Goal: Task Accomplishment & Management: Use online tool/utility

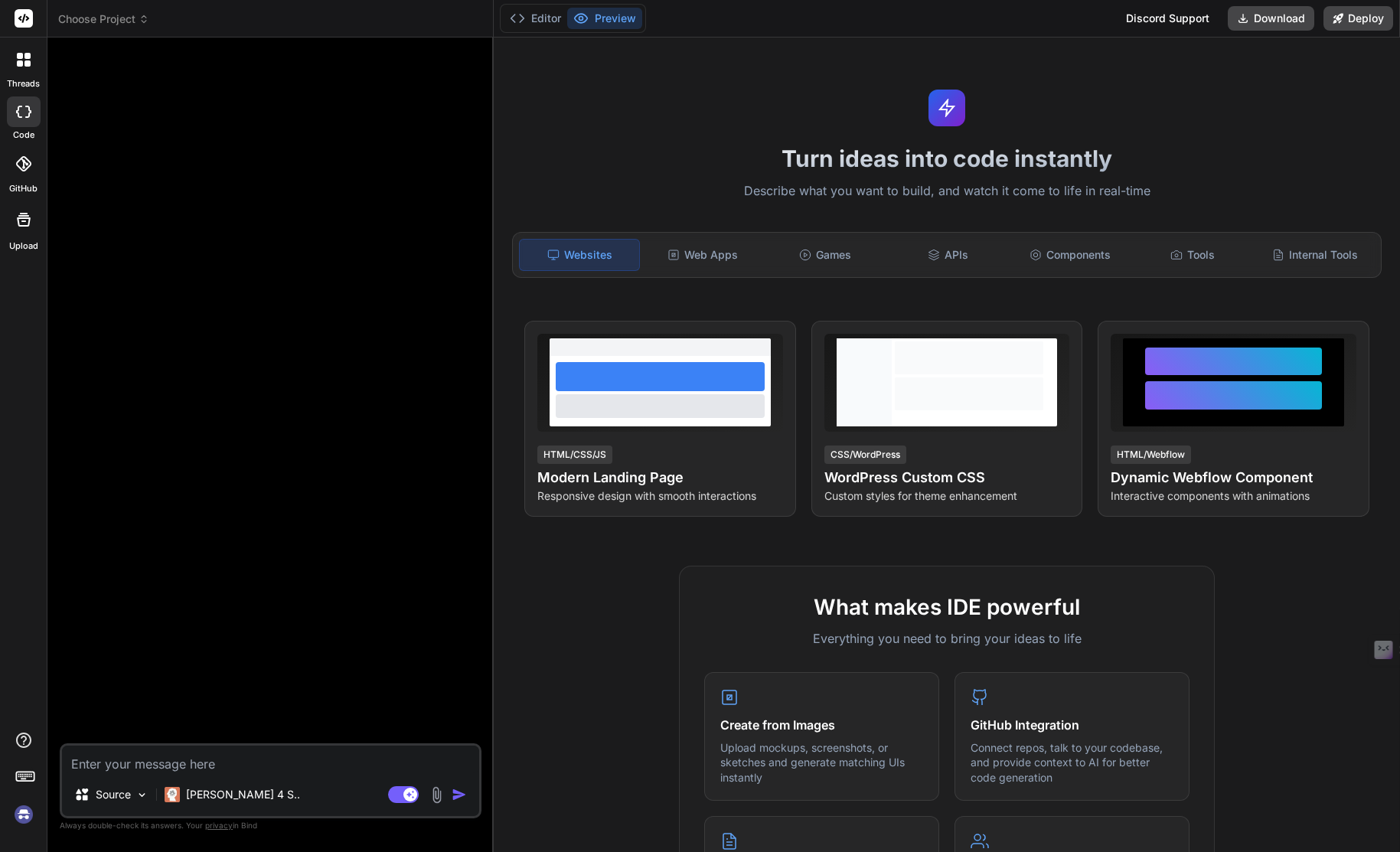
click at [22, 122] on div at bounding box center [24, 112] width 34 height 30
click at [26, 114] on icon at bounding box center [24, 112] width 15 height 12
click at [27, 163] on icon at bounding box center [23, 164] width 15 height 15
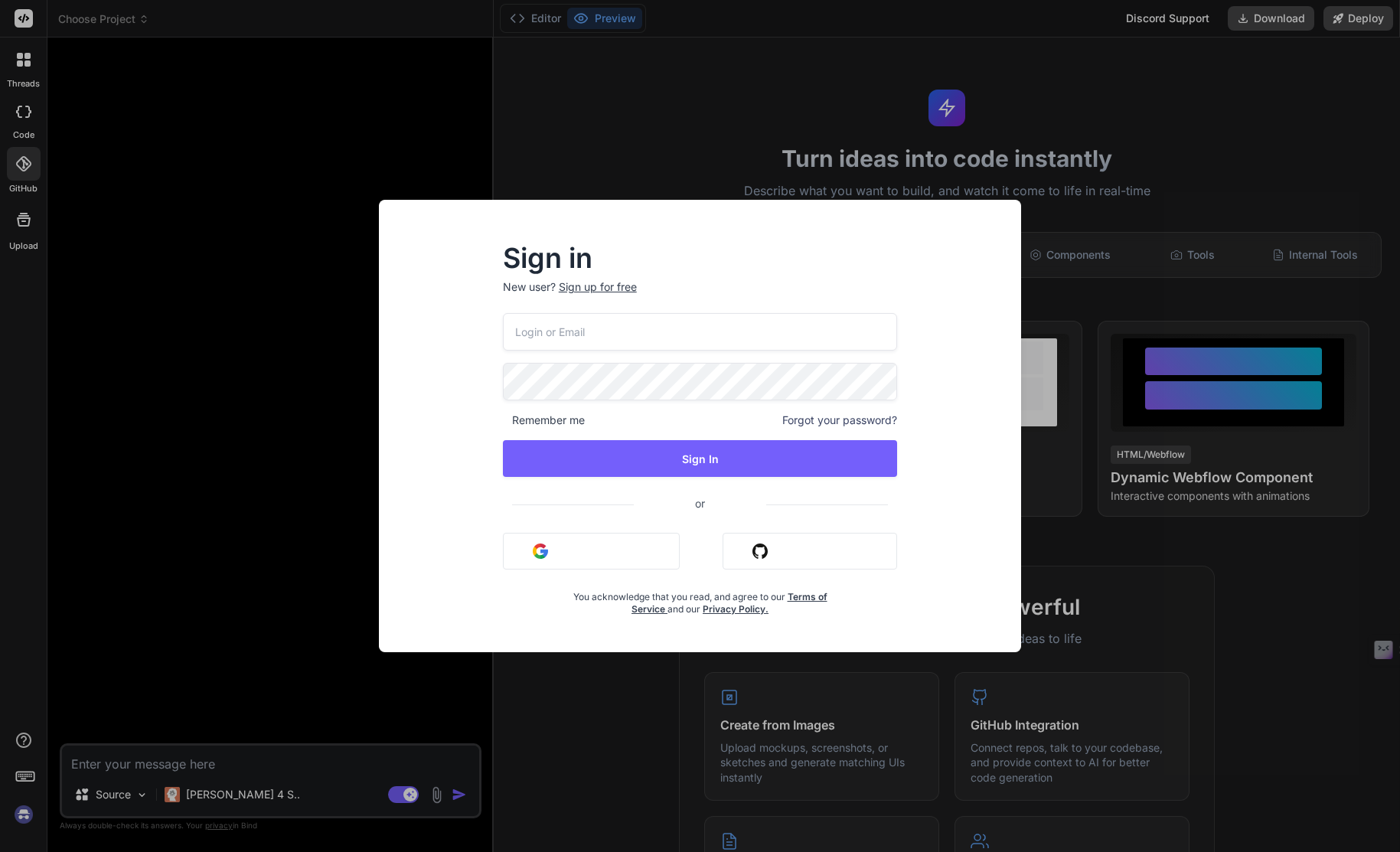
click at [22, 65] on div "Sign in New user? Sign up for free Remember me Forgot your password? Sign In or…" at bounding box center [700, 426] width 1400 height 852
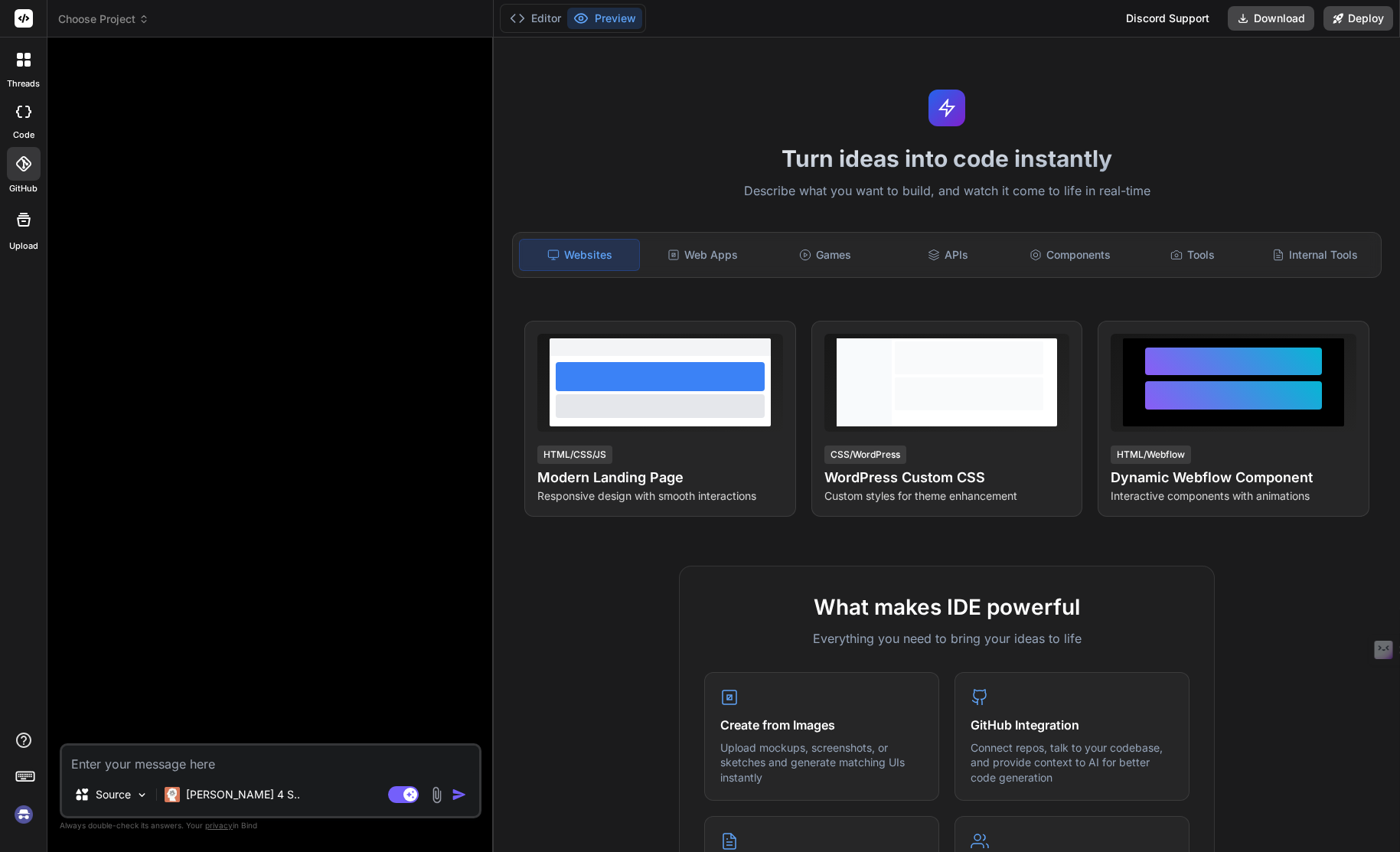
click at [22, 65] on icon at bounding box center [19, 63] width 6 height 6
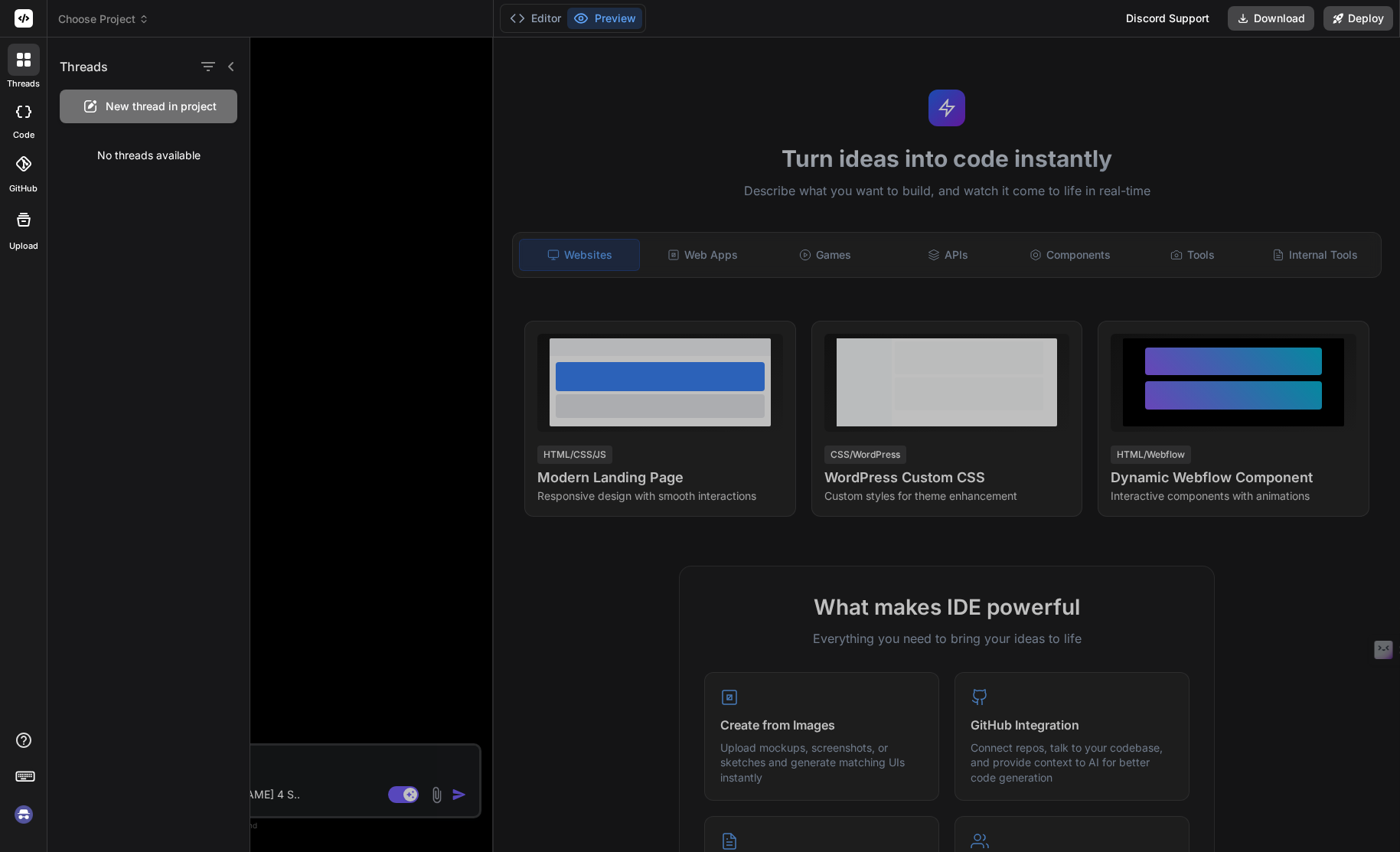
click at [22, 816] on img at bounding box center [24, 814] width 26 height 26
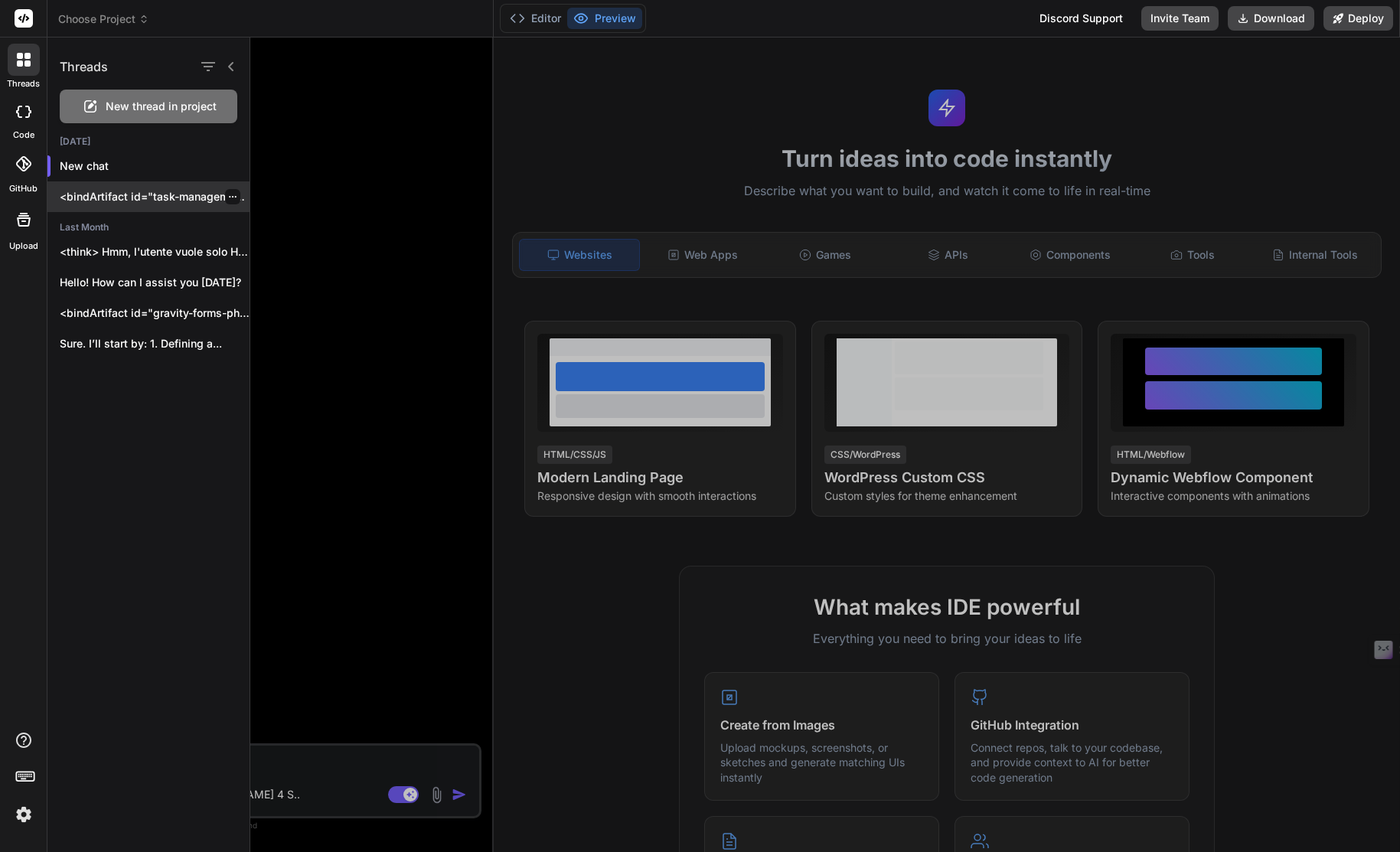
click at [107, 189] on p "<bindArtifact id="task-management-app" title="Task Management App"> <bindAction…" at bounding box center [155, 196] width 189 height 15
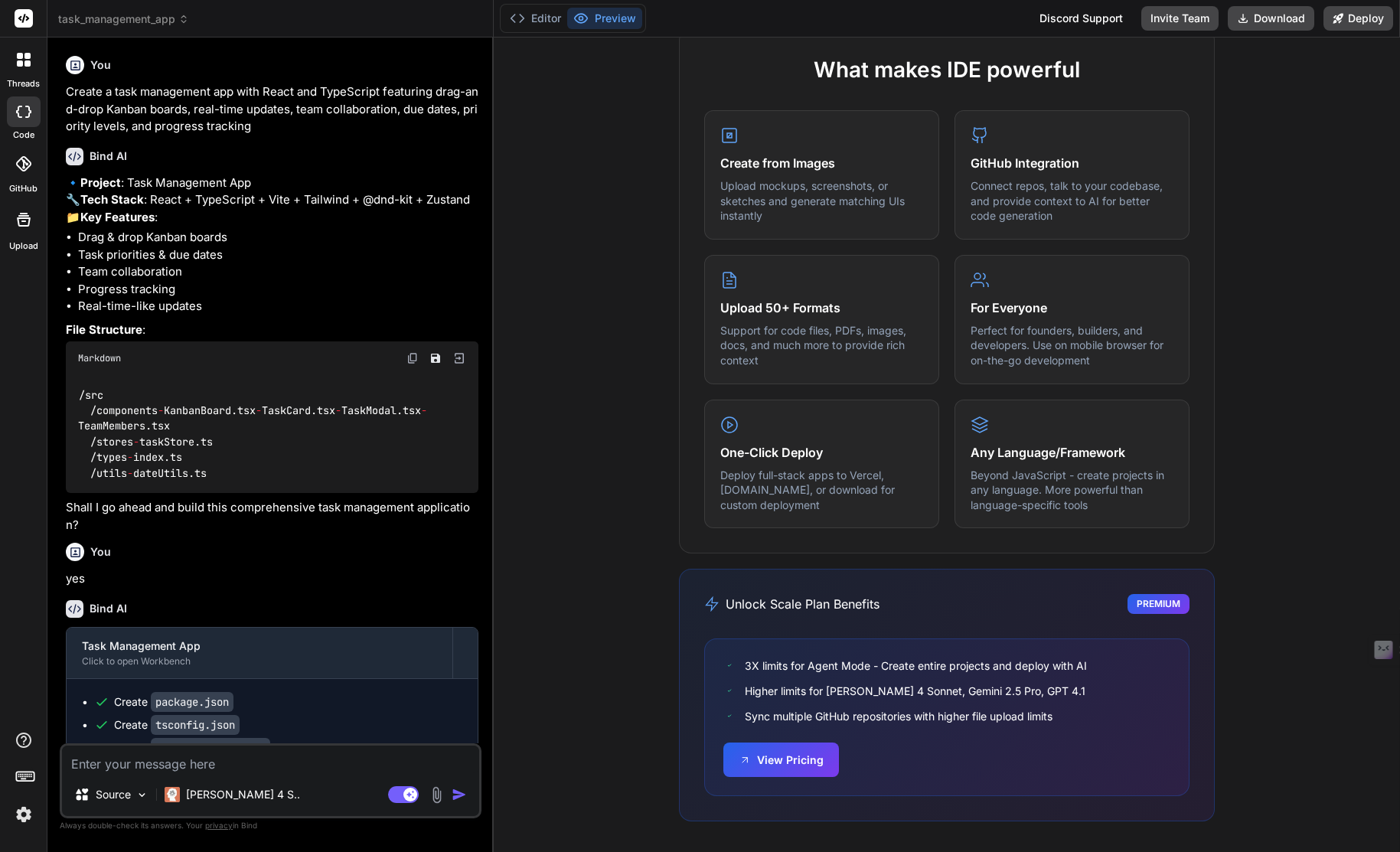
click at [458, 366] on img at bounding box center [459, 358] width 14 height 14
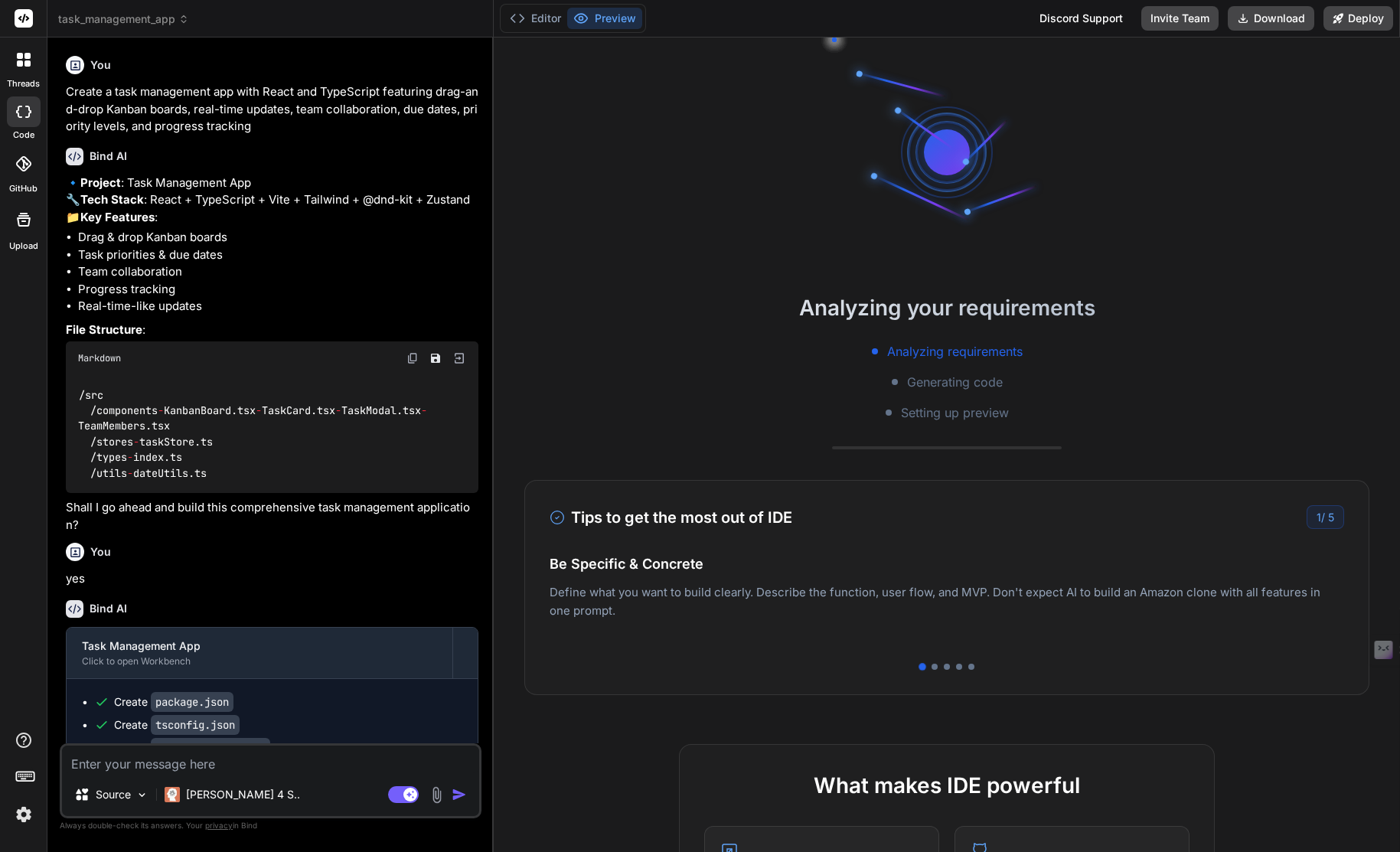
drag, startPoint x: 1327, startPoint y: 521, endPoint x: 667, endPoint y: 475, distance: 661.6
click at [1300, 518] on div "Tips to get the most out of IDE 1 / 5" at bounding box center [947, 517] width 794 height 24
click at [931, 665] on div at bounding box center [934, 666] width 6 height 6
click at [943, 667] on div at bounding box center [946, 666] width 6 height 6
drag, startPoint x: 1176, startPoint y: 22, endPoint x: 1298, endPoint y: 47, distance: 124.5
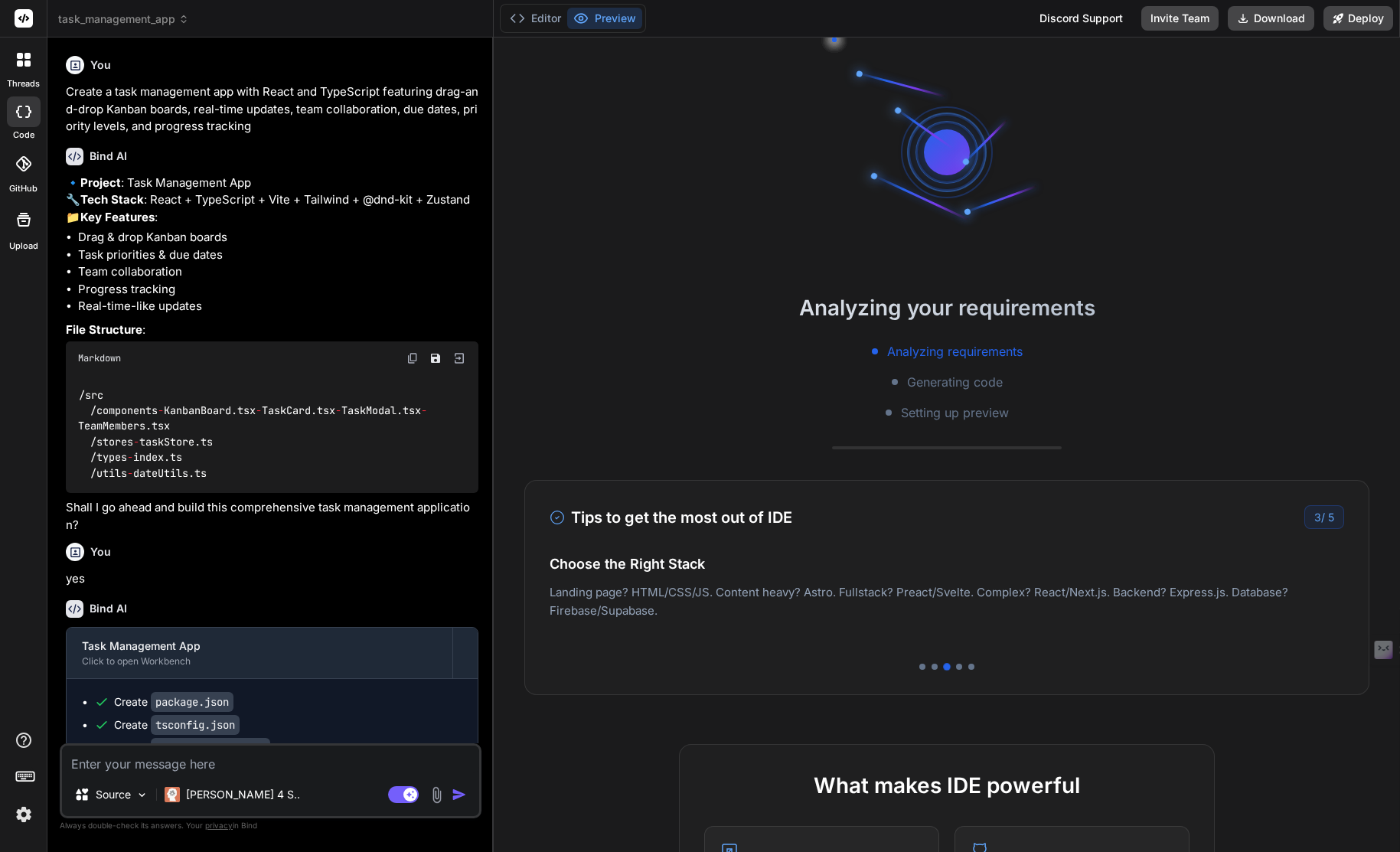
click at [1283, 59] on div "Editor Preview Discord Support Invite Team Download Deploy Analyzing your requi…" at bounding box center [946, 426] width 906 height 852
click at [1372, 19] on button "Deploy" at bounding box center [1358, 18] width 69 height 25
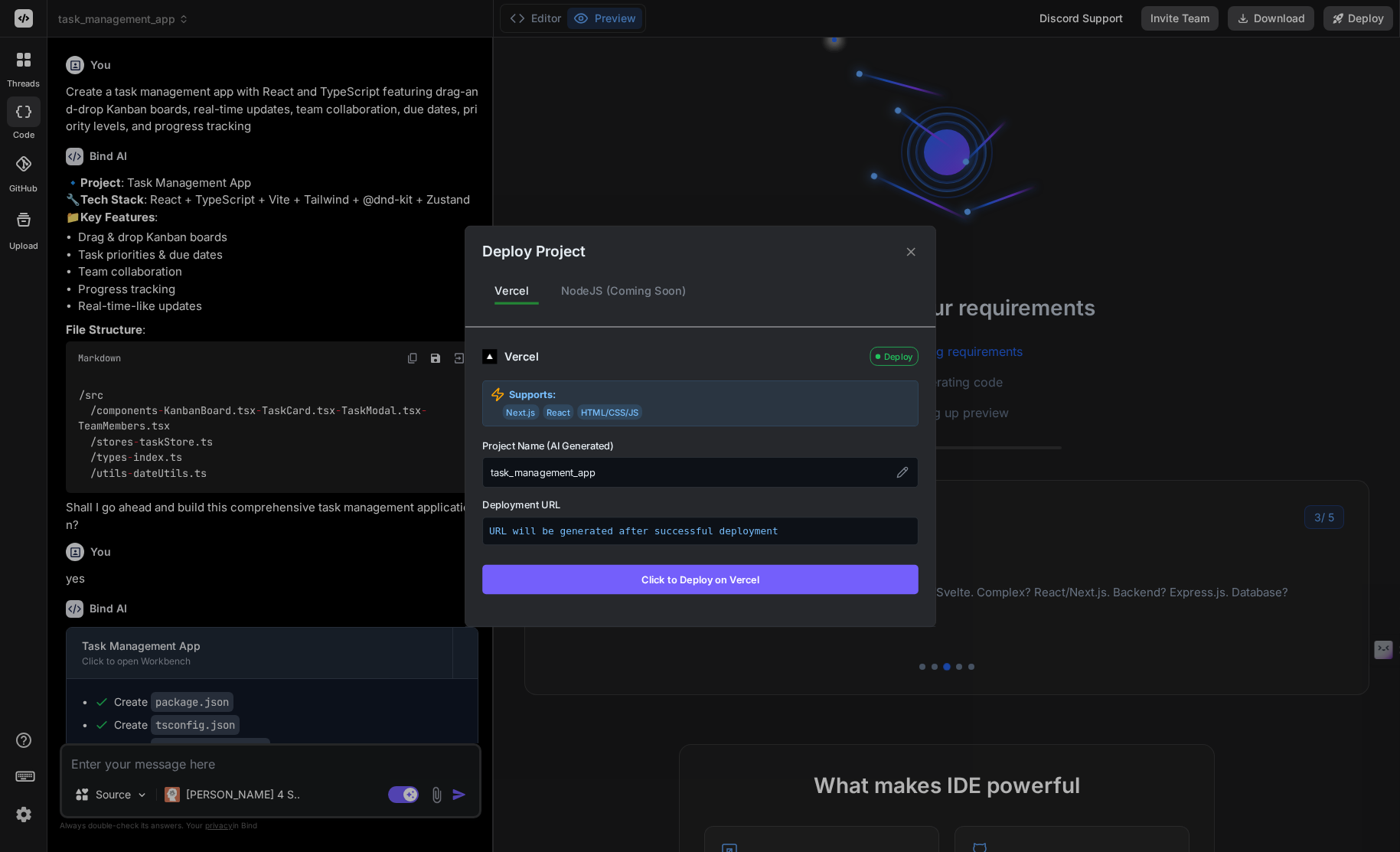
click at [609, 530] on p "URL will be generated after successful deployment" at bounding box center [700, 530] width 422 height 14
click at [618, 295] on div "NodeJS (Coming Soon)" at bounding box center [623, 291] width 150 height 32
click at [557, 288] on div "NodeJS (Coming Soon)" at bounding box center [623, 291] width 150 height 32
click at [499, 292] on div "Vercel" at bounding box center [512, 291] width 59 height 32
click at [908, 253] on icon at bounding box center [909, 251] width 14 height 14
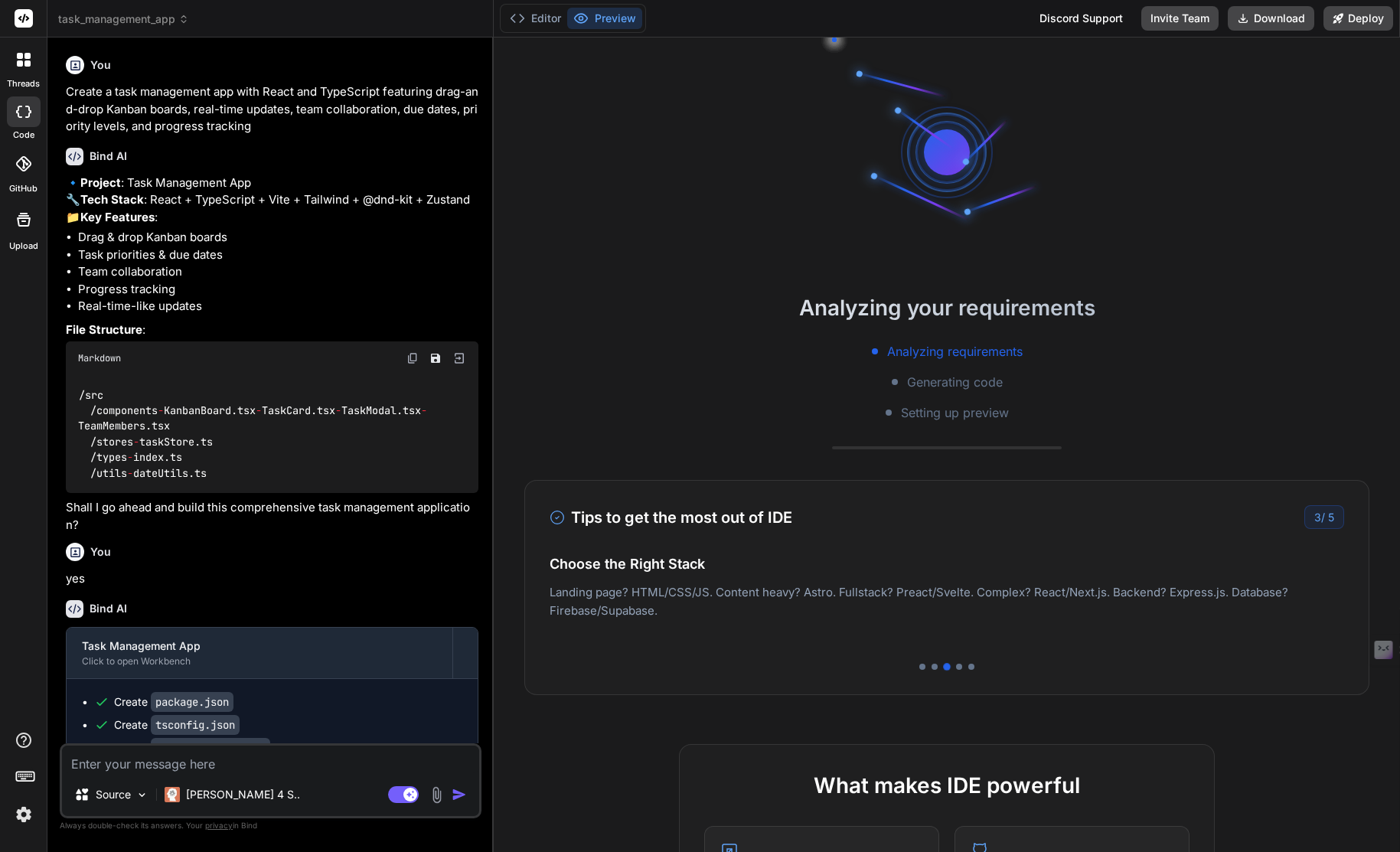
click at [315, 375] on div "Markdown" at bounding box center [272, 358] width 413 height 34
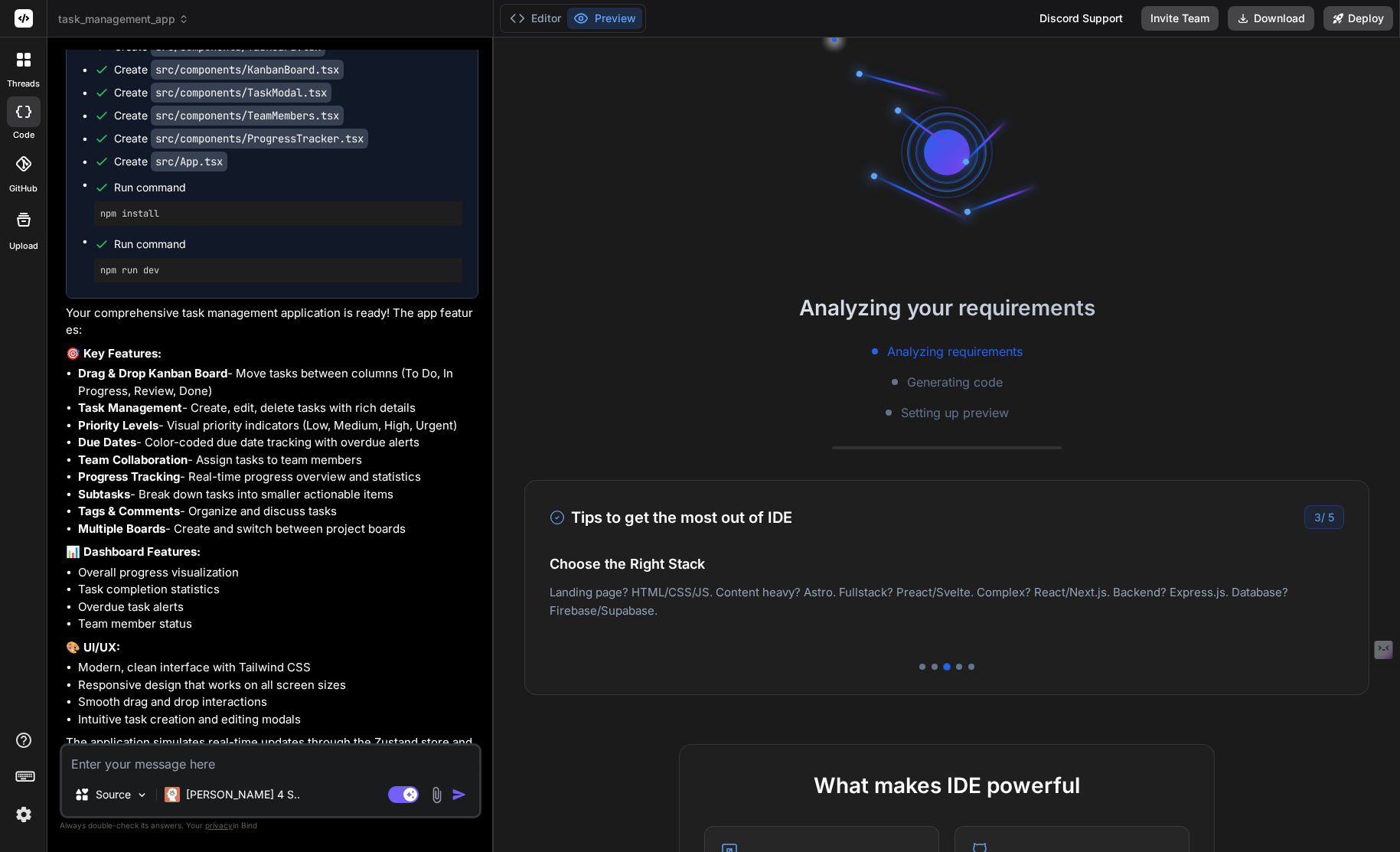
scroll to position [1087, 0]
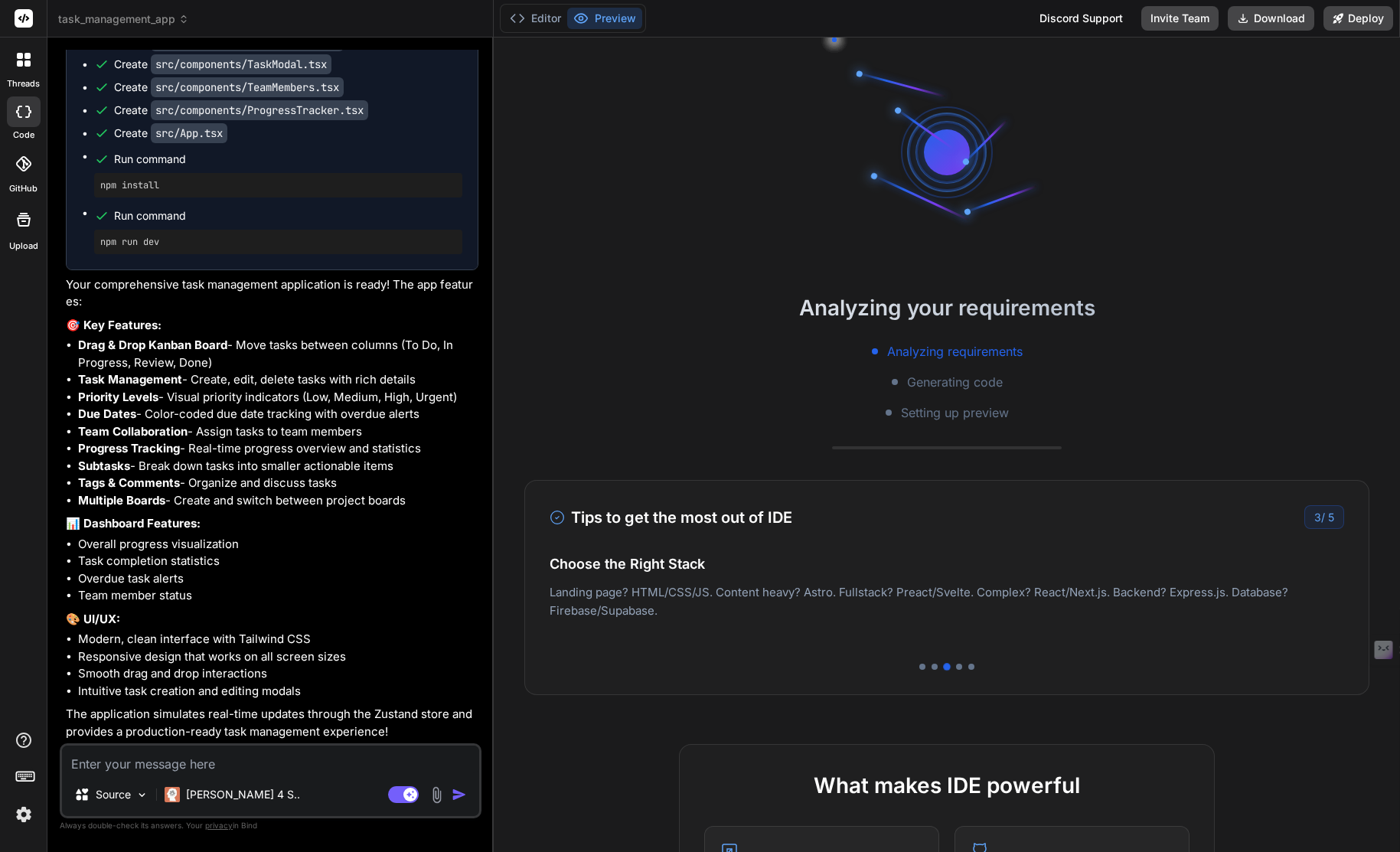
click at [160, 769] on textarea at bounding box center [270, 759] width 417 height 28
drag, startPoint x: 946, startPoint y: 675, endPoint x: 1036, endPoint y: 641, distance: 96.2
click at [957, 671] on div "Tips to get the most out of IDE 3 / 5 Be Specific & Concrete Define what you wa…" at bounding box center [947, 587] width 845 height 215
click at [1387, 650] on span "⌘M" at bounding box center [1381, 650] width 24 height 14
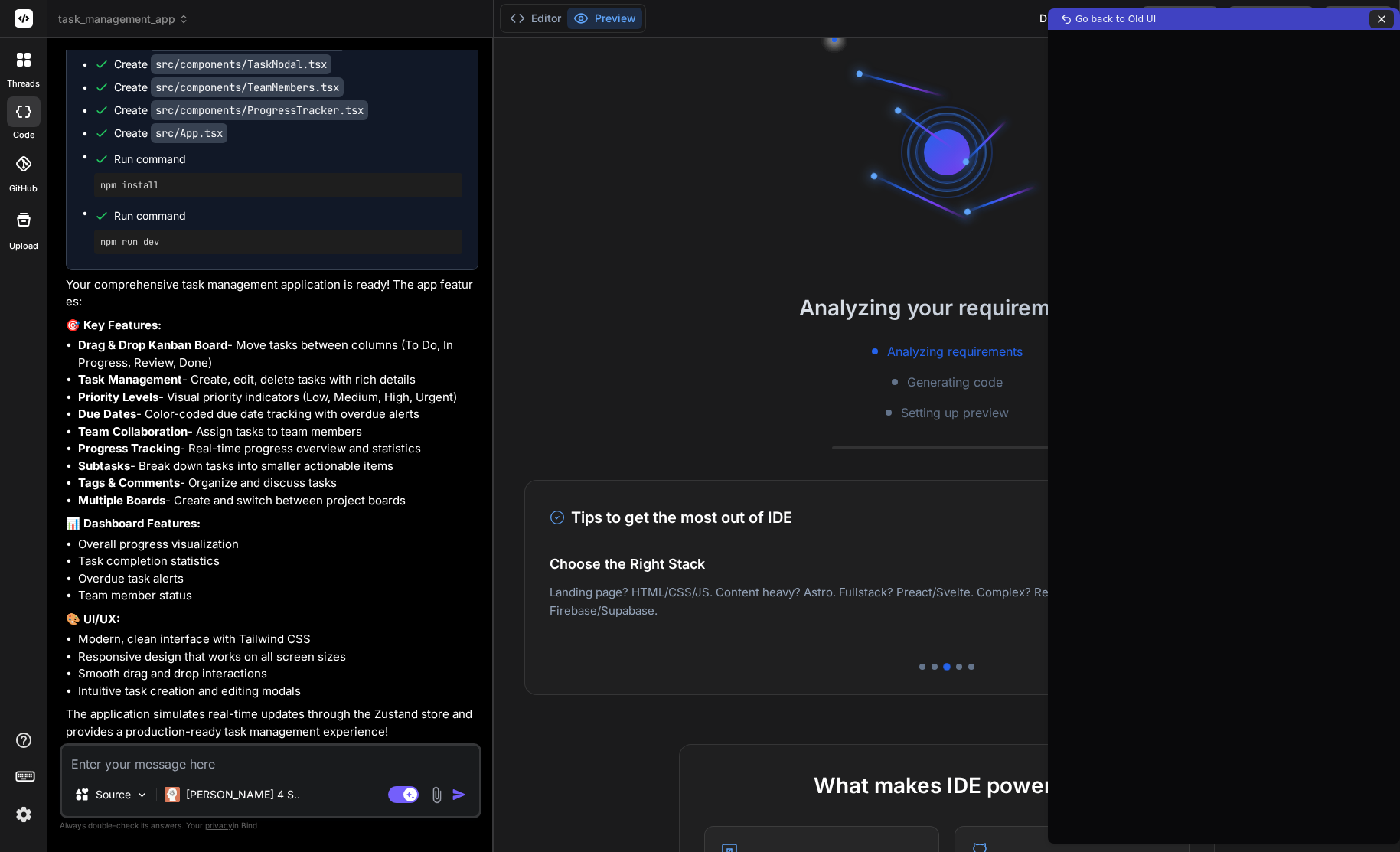
click at [1383, 19] on icon at bounding box center [1381, 19] width 12 height 12
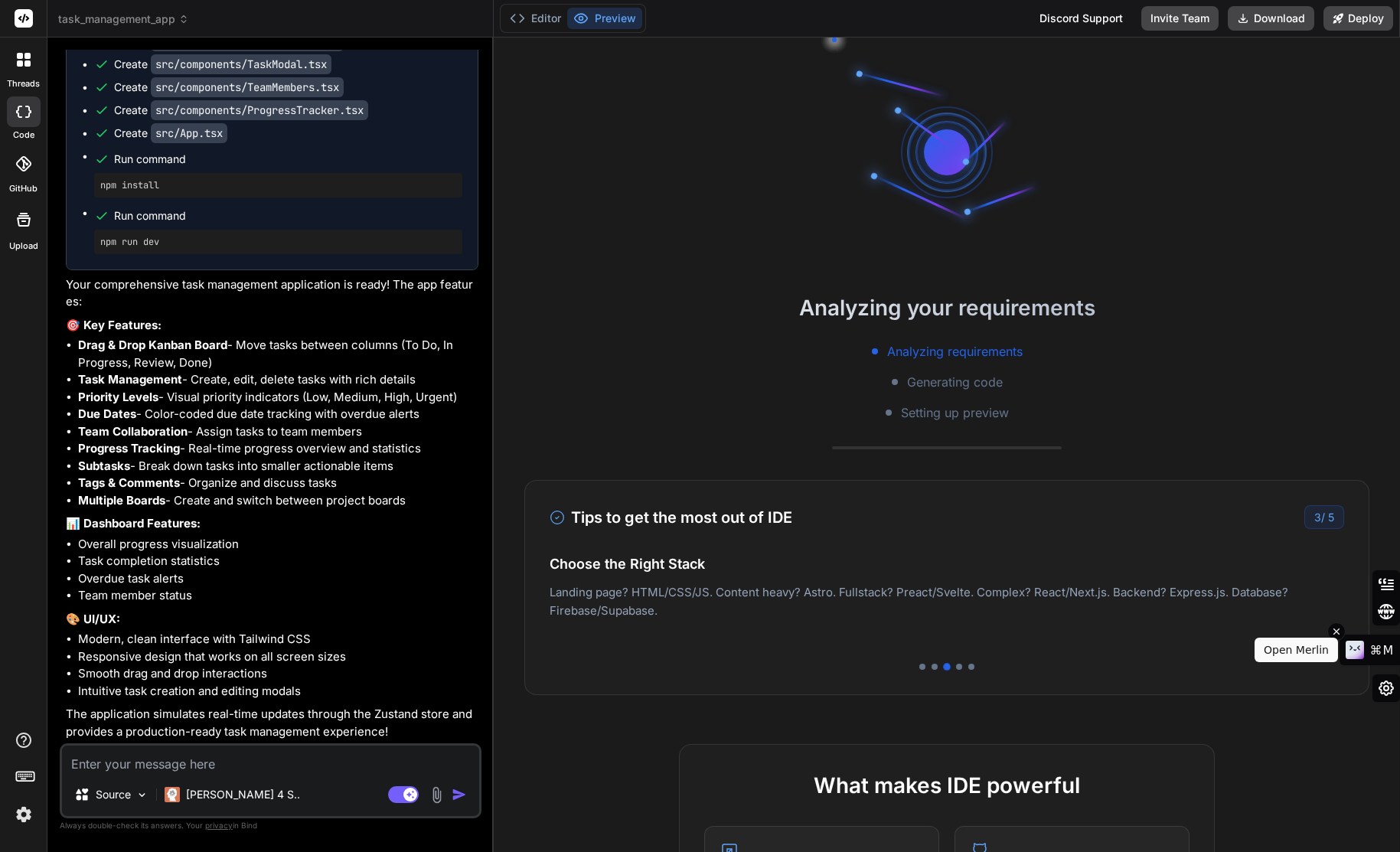
click at [1381, 654] on span "⌘M" at bounding box center [1381, 650] width 24 height 14
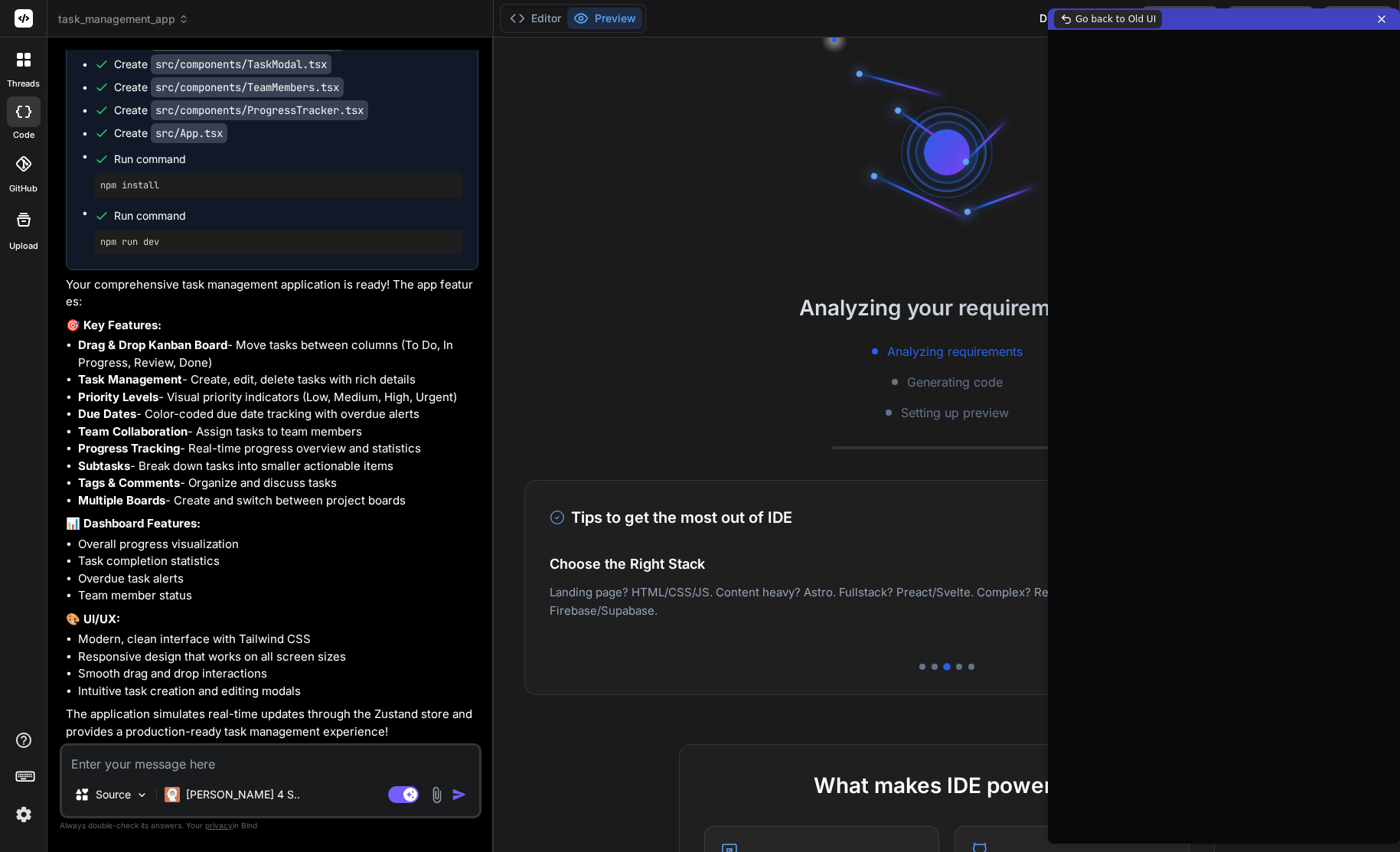
click at [1065, 25] on icon at bounding box center [1066, 19] width 12 height 12
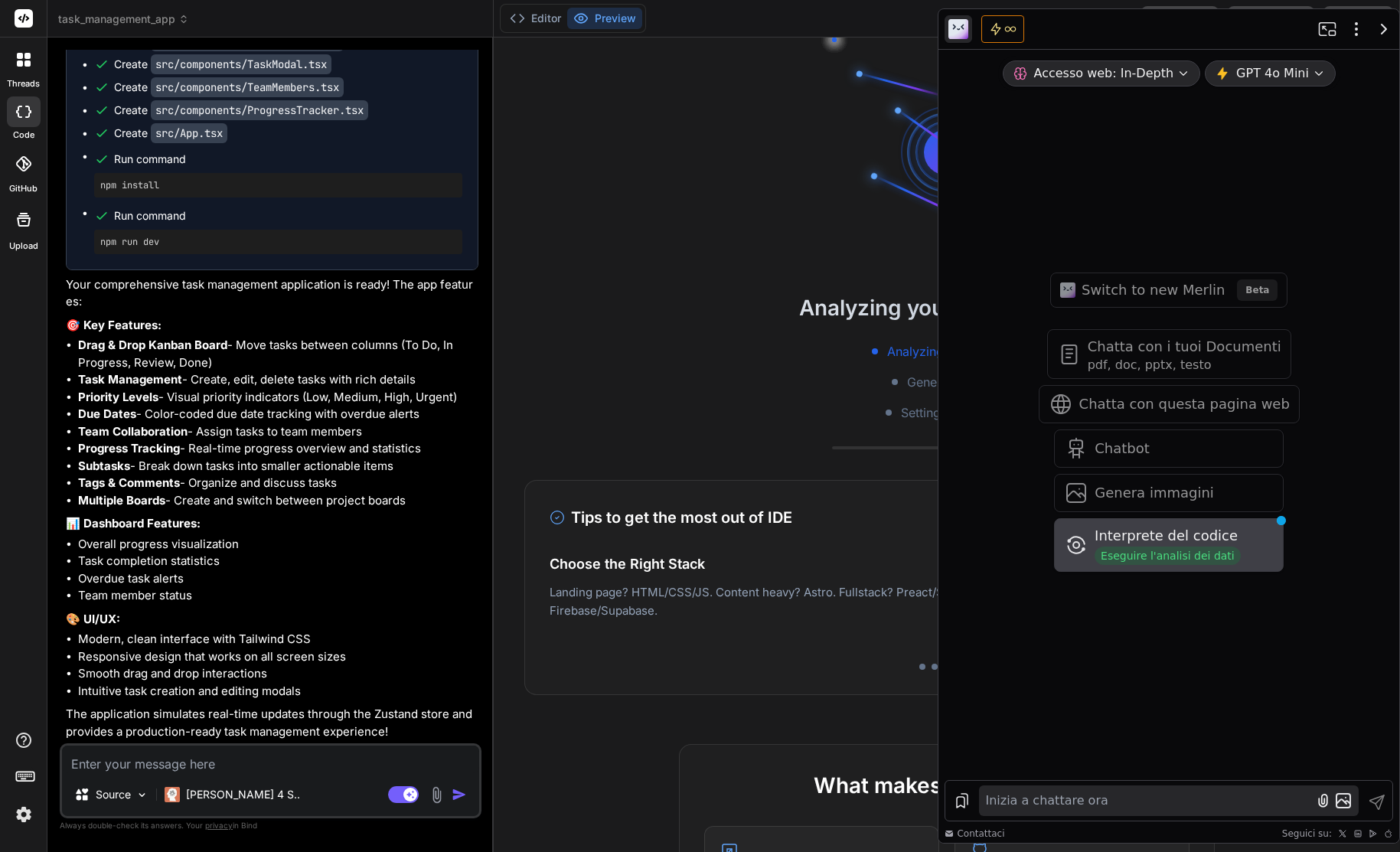
click at [1218, 538] on span "Interprete del codice" at bounding box center [1167, 536] width 146 height 21
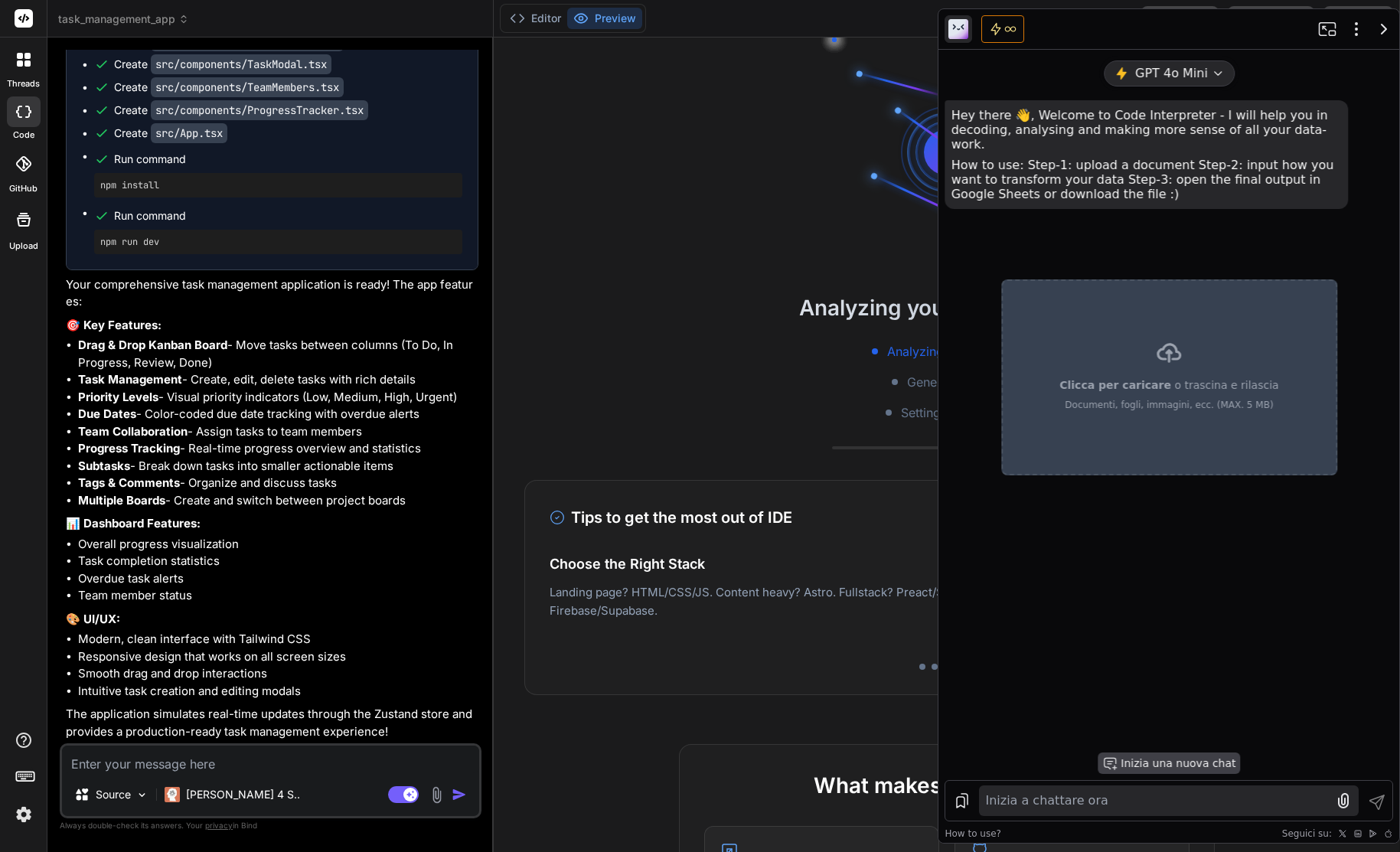
scroll to position [0, 0]
click at [1228, 68] on button "GPT 4o Mini" at bounding box center [1168, 73] width 131 height 26
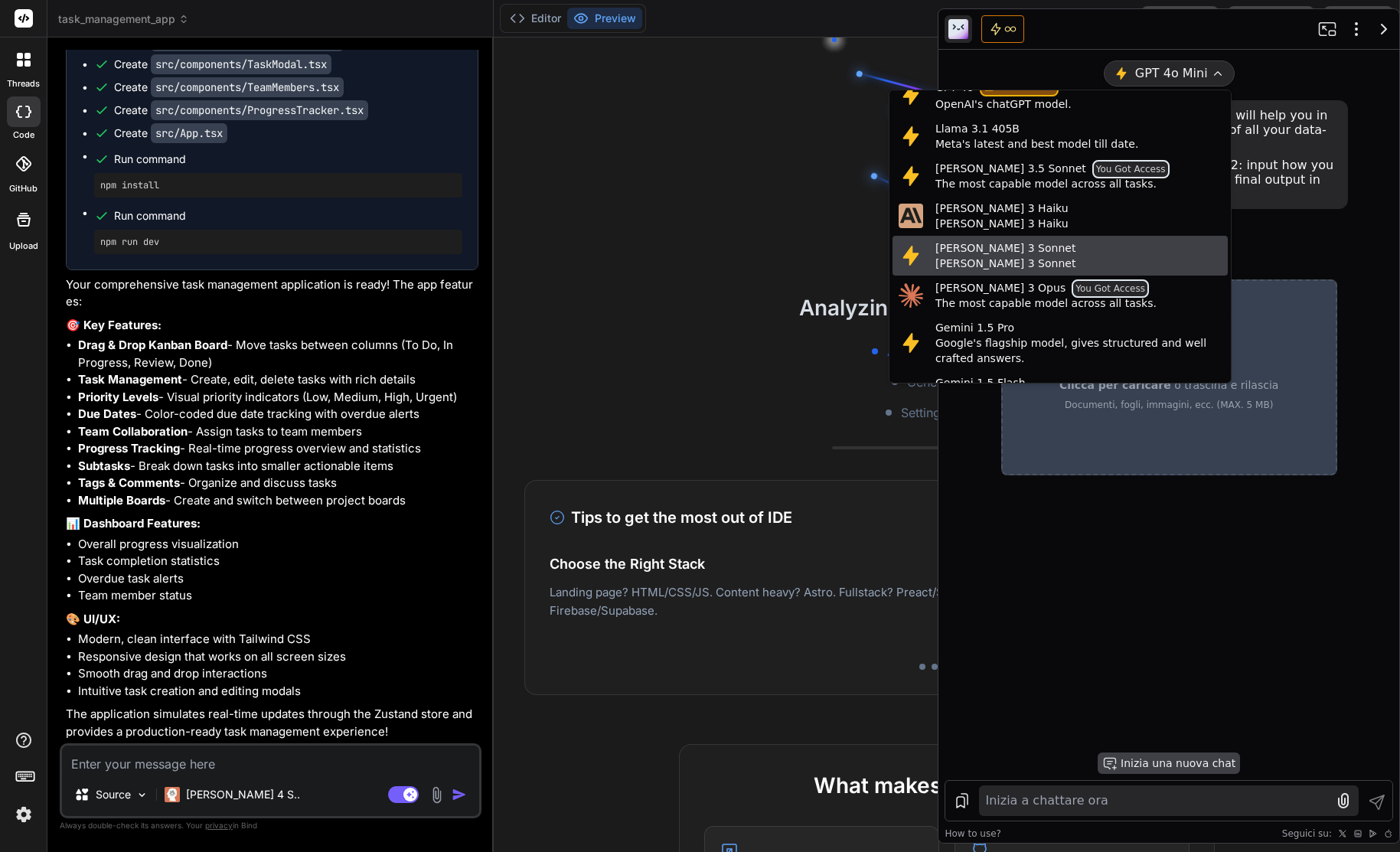
scroll to position [160, 0]
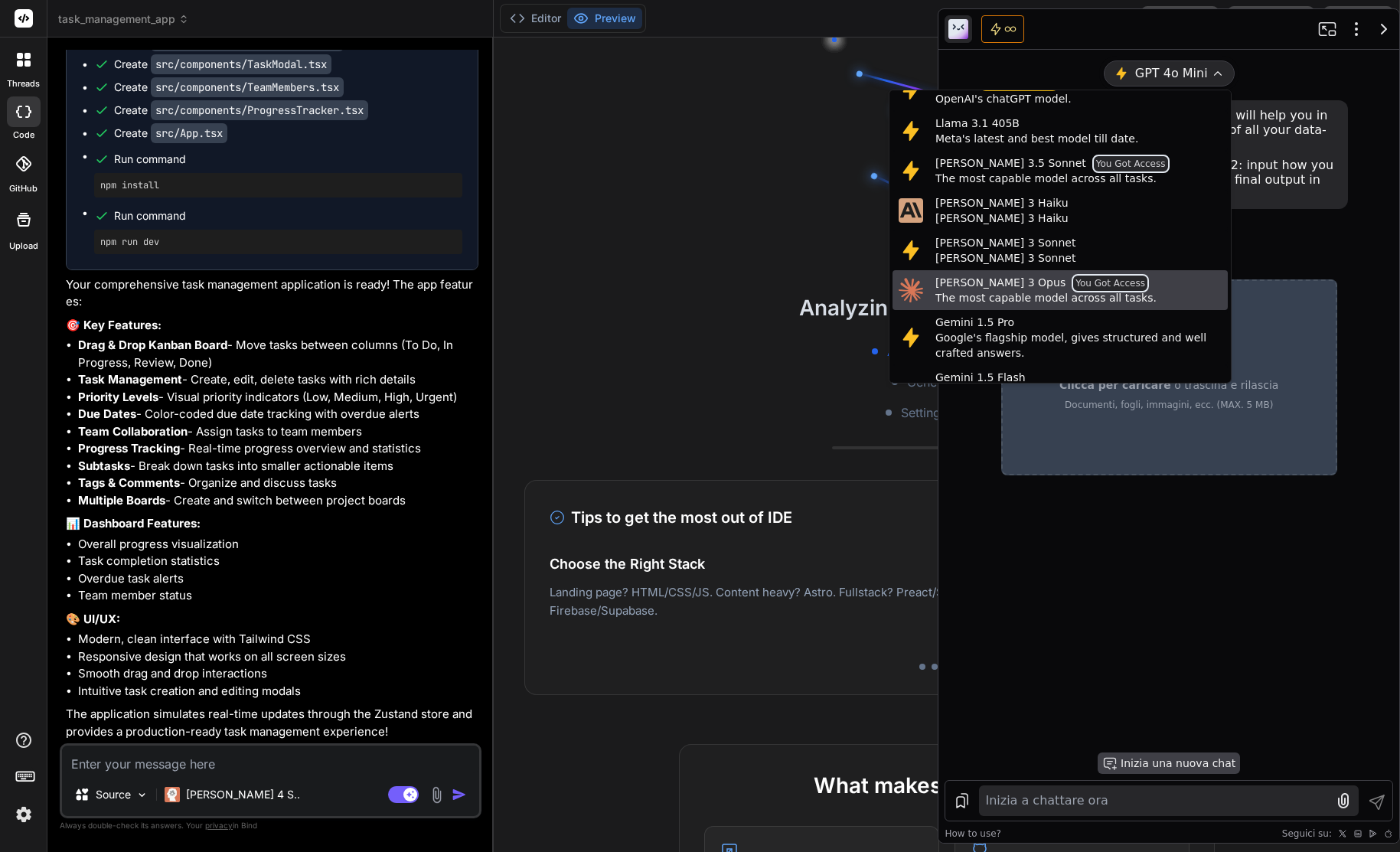
click at [1071, 289] on span "You Got Access" at bounding box center [1109, 283] width 77 height 19
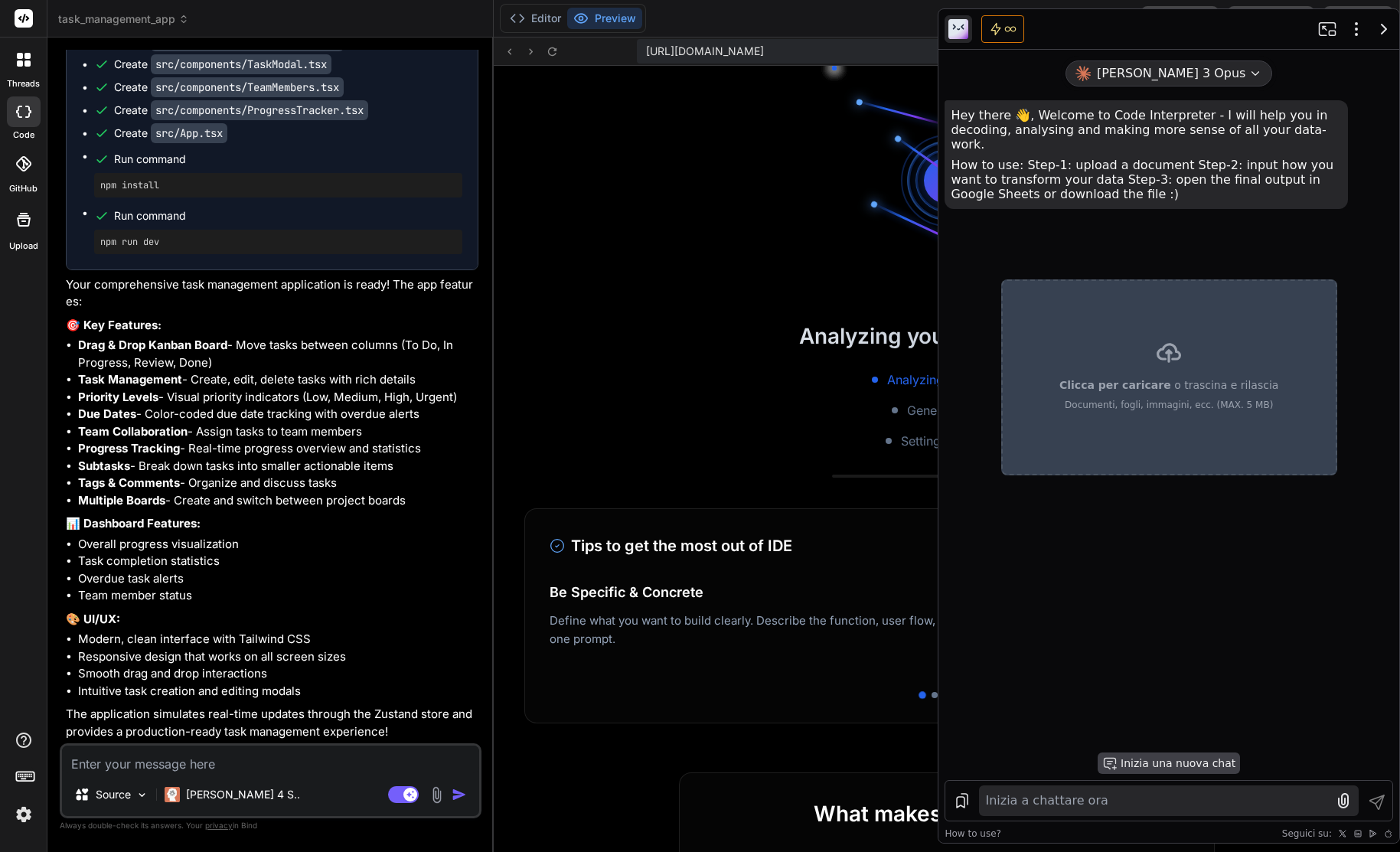
scroll to position [451, 0]
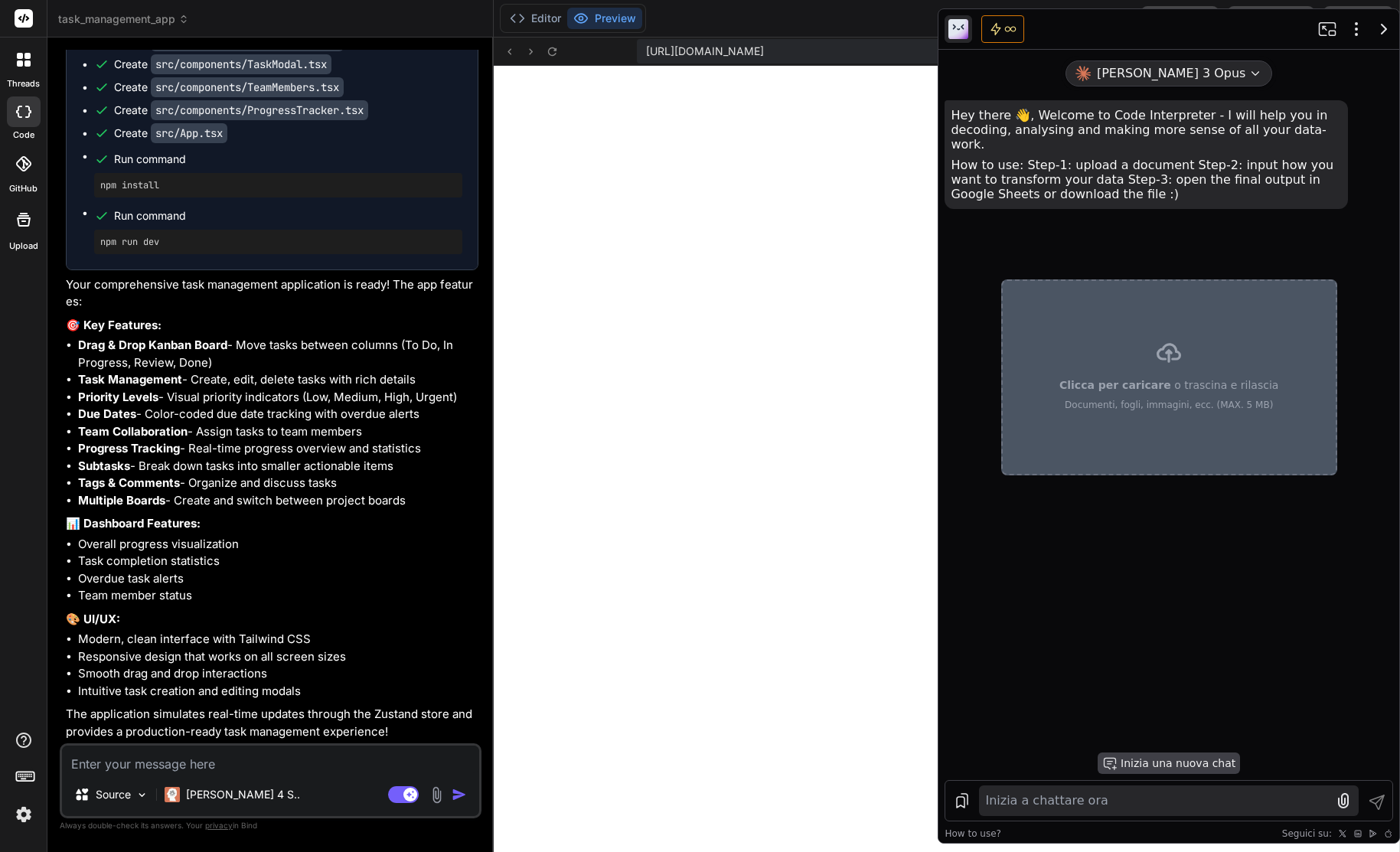
drag, startPoint x: 827, startPoint y: 298, endPoint x: 1190, endPoint y: 387, distance: 373.8
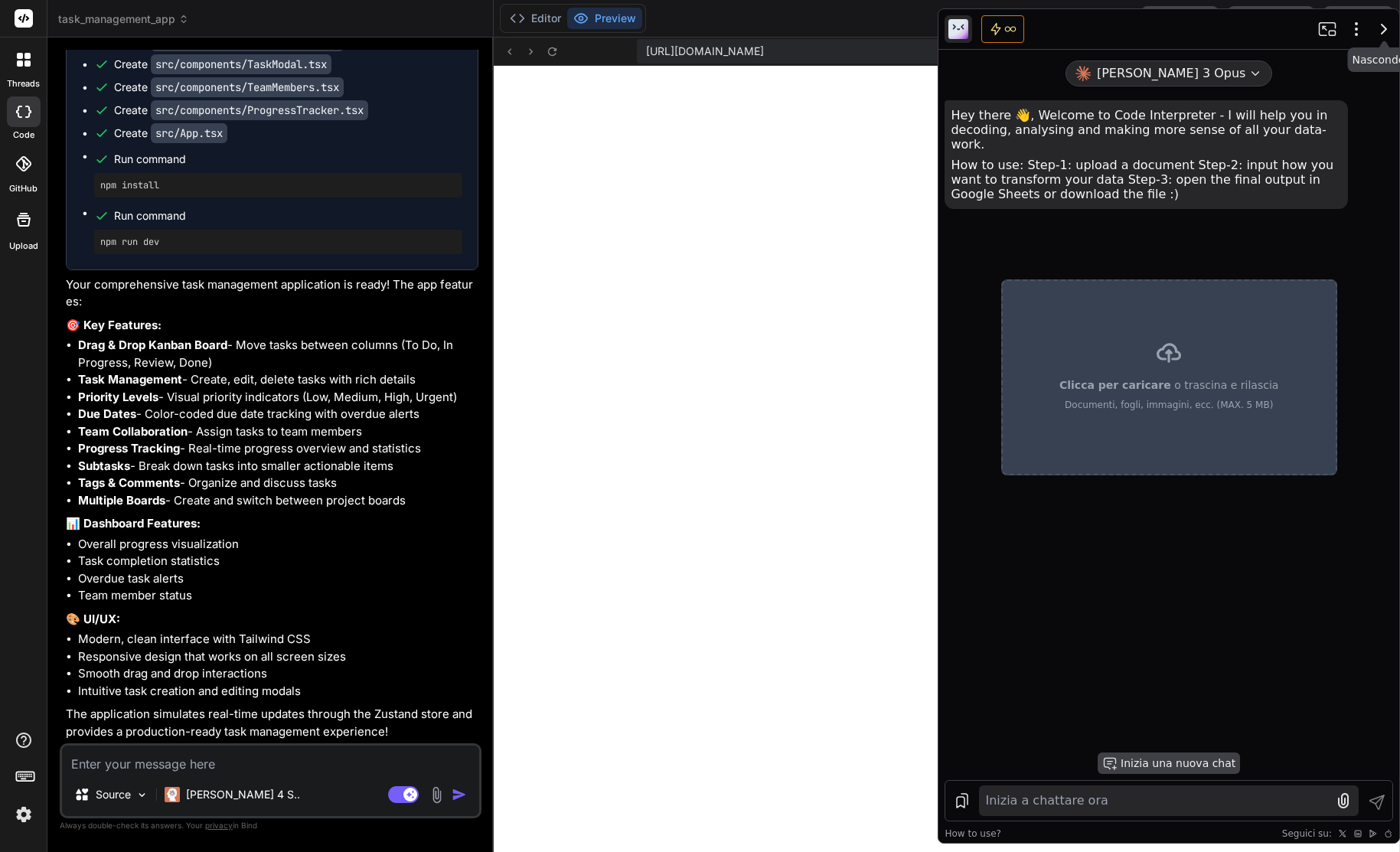
click at [1381, 34] on icon "button" at bounding box center [1383, 29] width 4 height 9
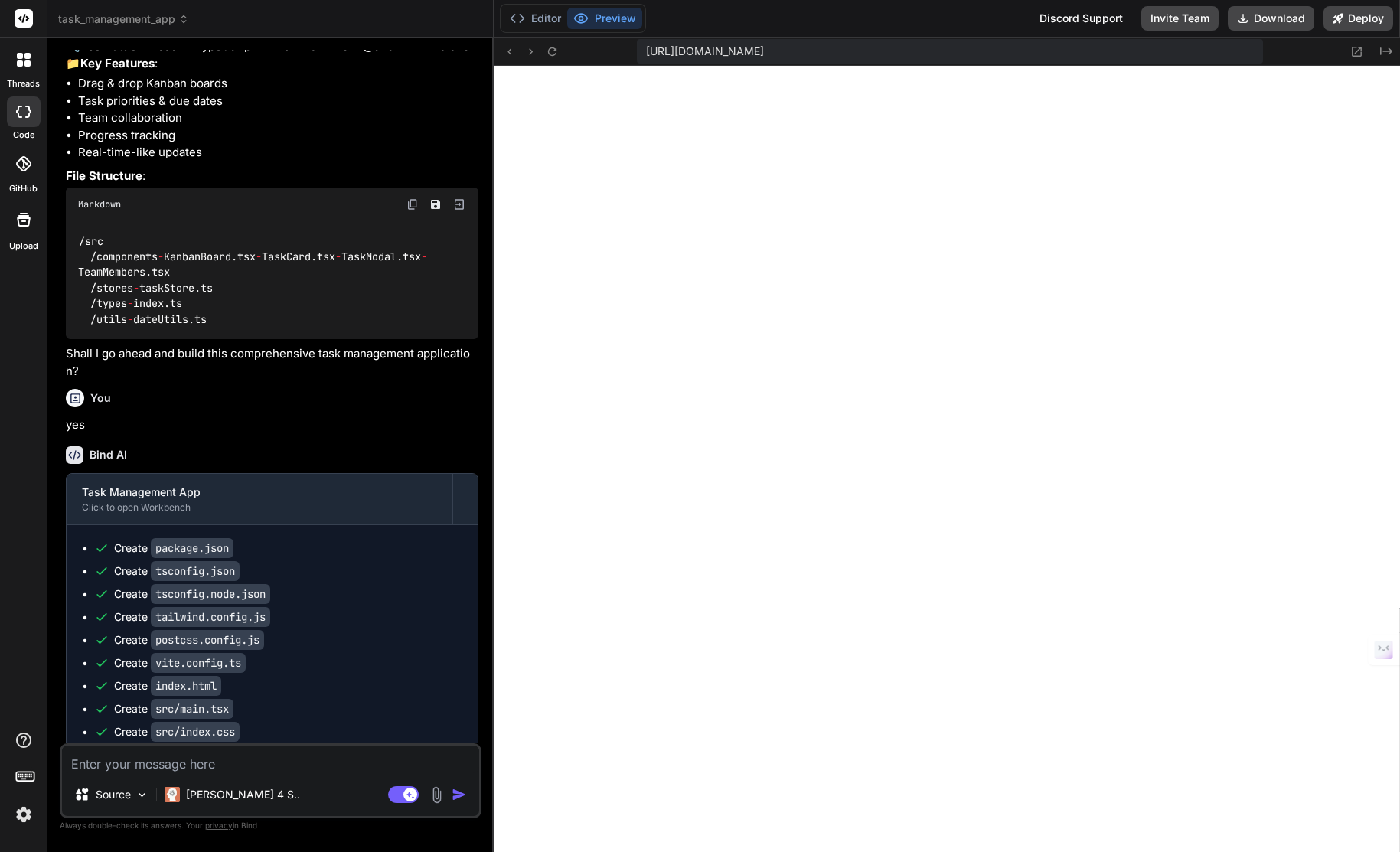
scroll to position [33, 0]
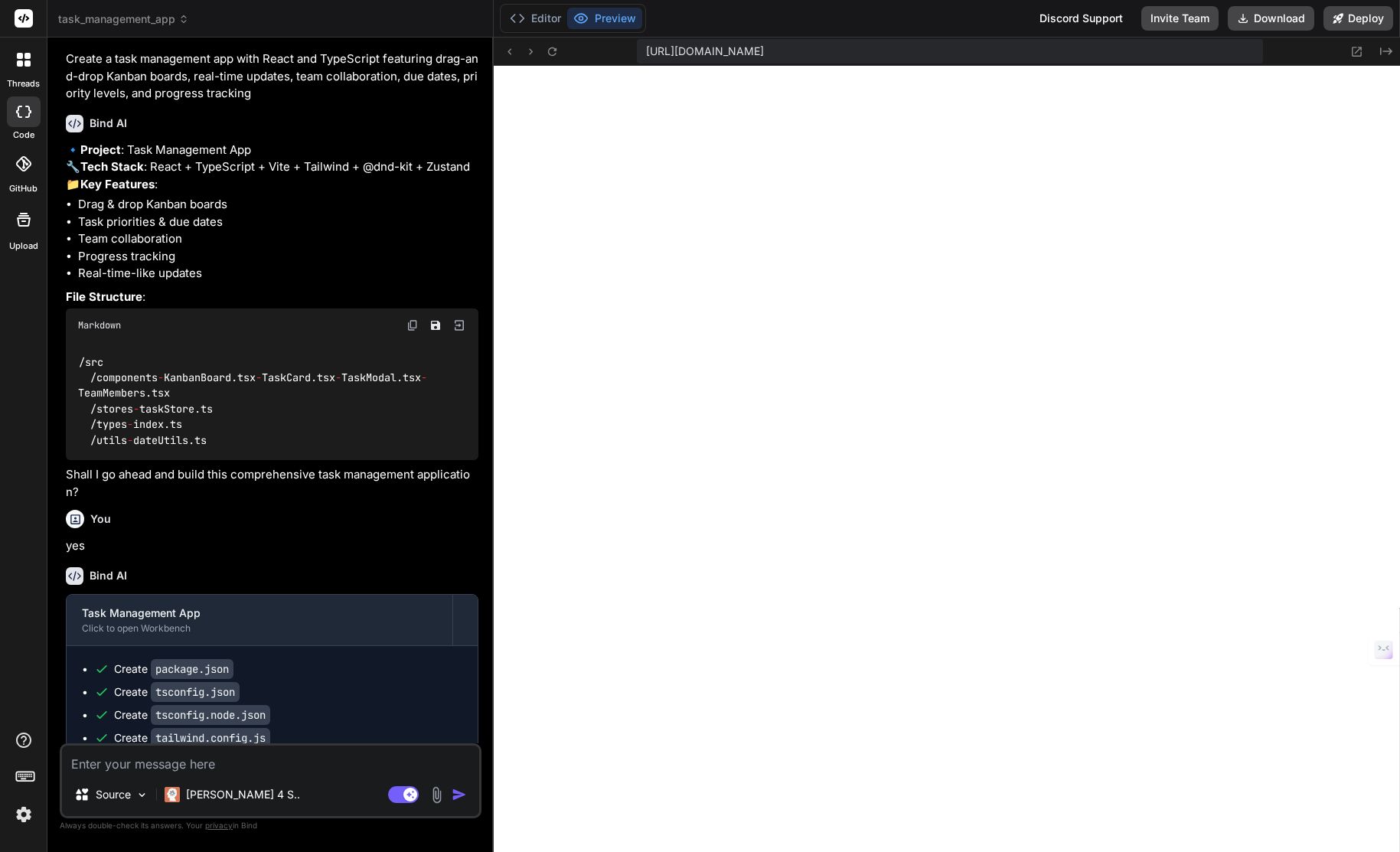
click at [8, 67] on div at bounding box center [24, 60] width 32 height 32
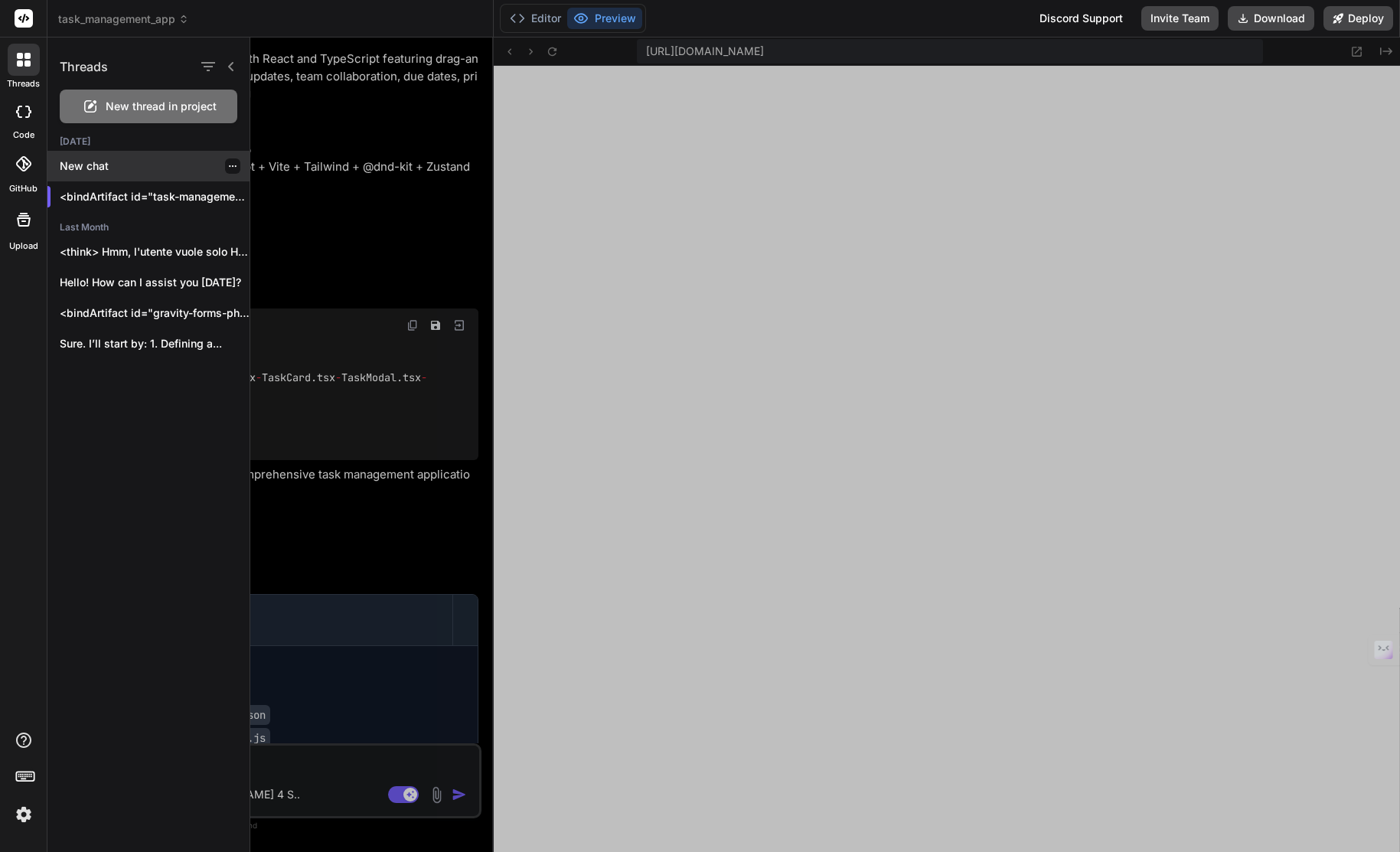
click at [231, 166] on div at bounding box center [233, 166] width 15 height 15
click at [228, 166] on icon "button" at bounding box center [232, 166] width 8 height 2
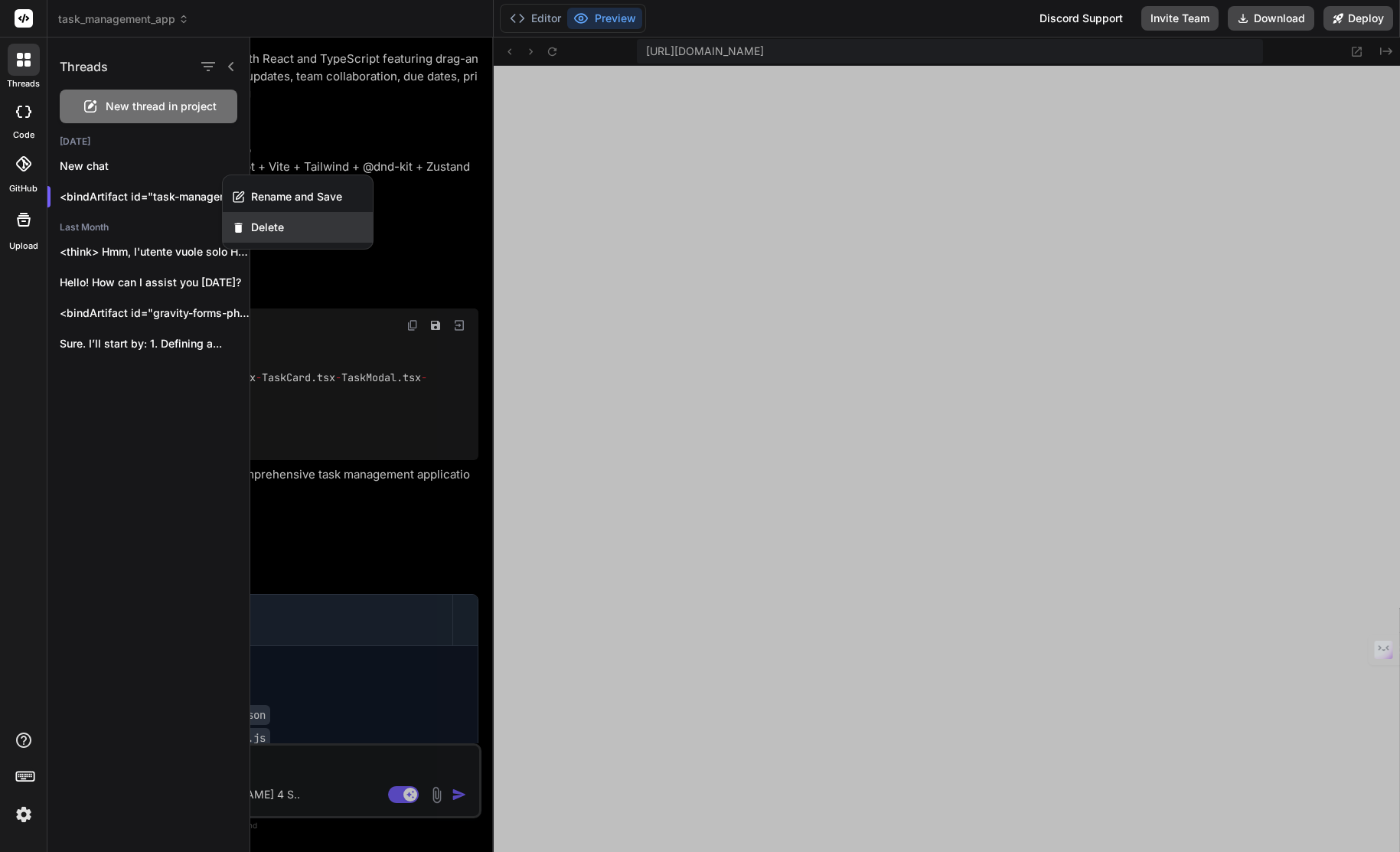
click at [251, 222] on span "Delete" at bounding box center [267, 228] width 33 height 15
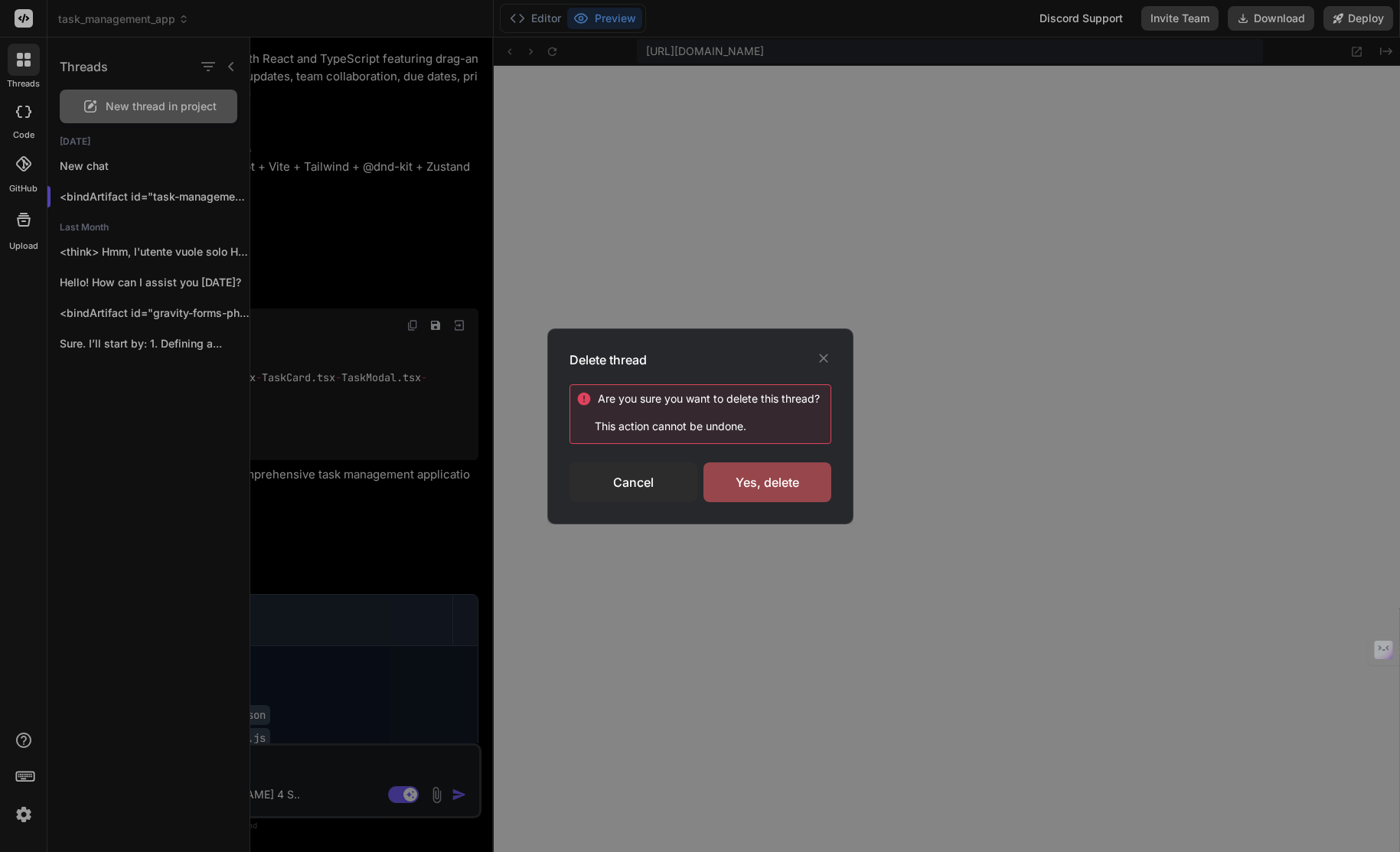
drag, startPoint x: 748, startPoint y: 482, endPoint x: 607, endPoint y: 401, distance: 162.6
click at [748, 481] on div "Yes, delete" at bounding box center [766, 481] width 128 height 40
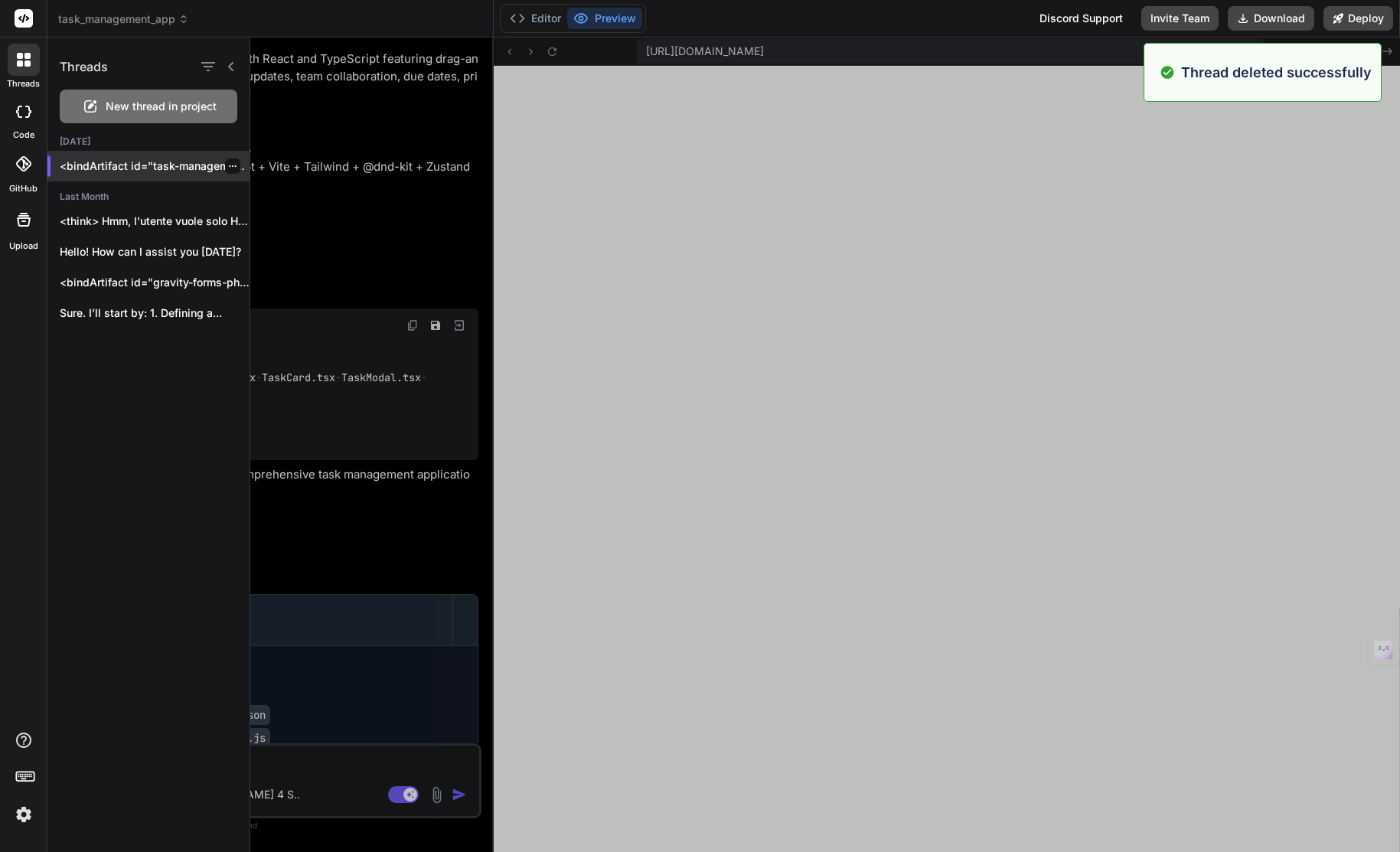
click at [228, 164] on icon "button" at bounding box center [233, 166] width 9 height 9
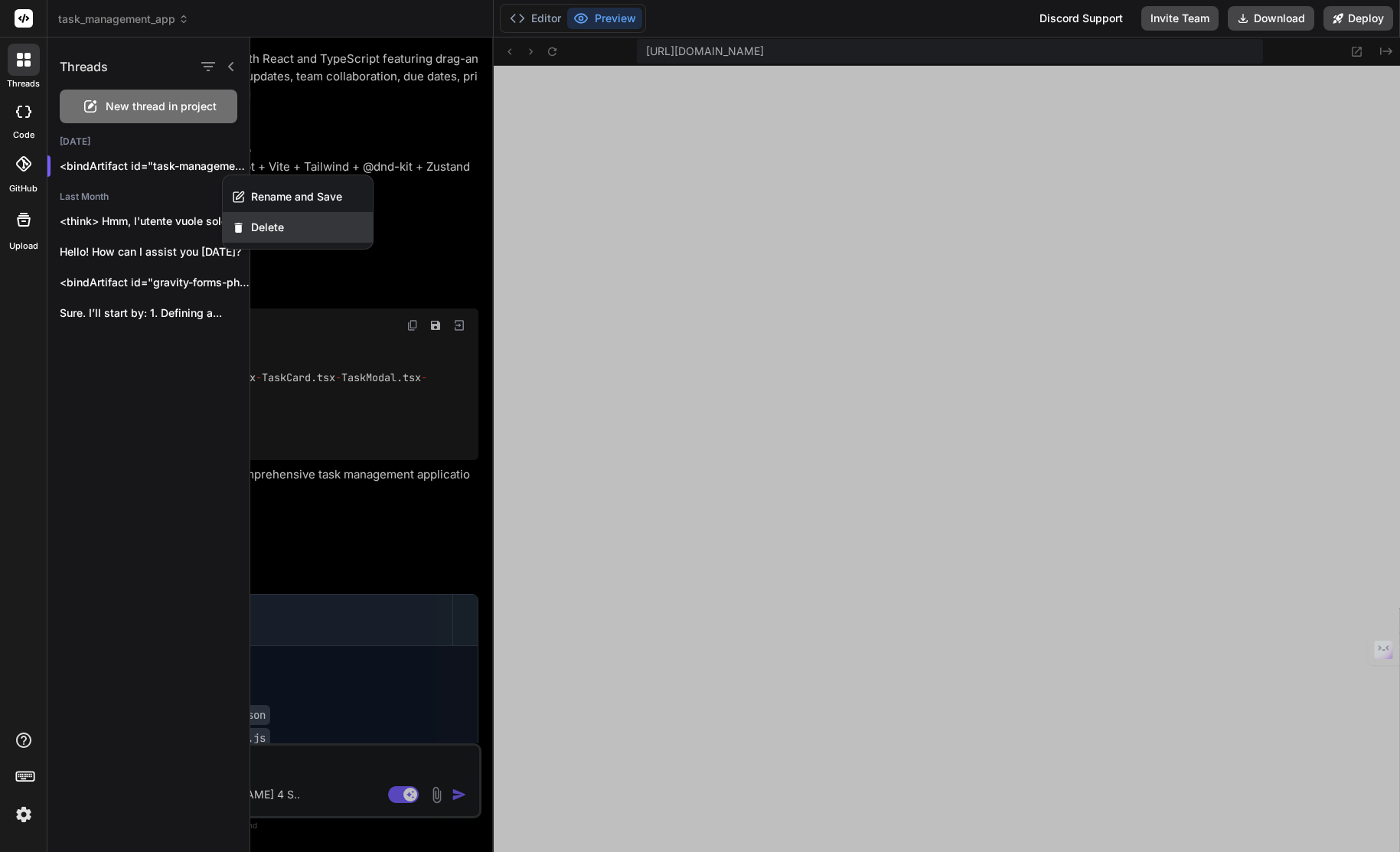
click at [257, 221] on span "Delete" at bounding box center [267, 228] width 33 height 15
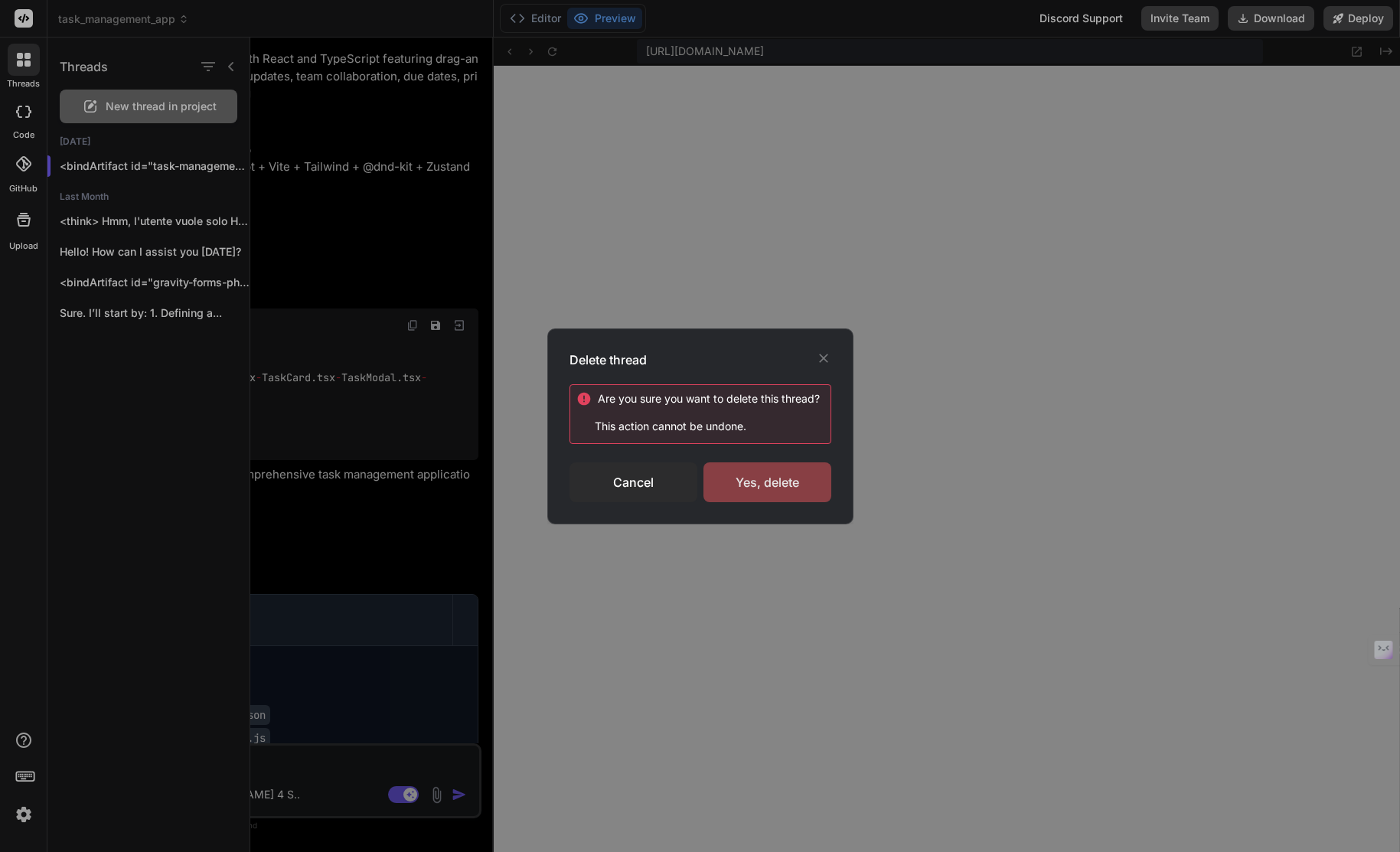
click at [777, 477] on div "Yes, delete" at bounding box center [766, 481] width 128 height 40
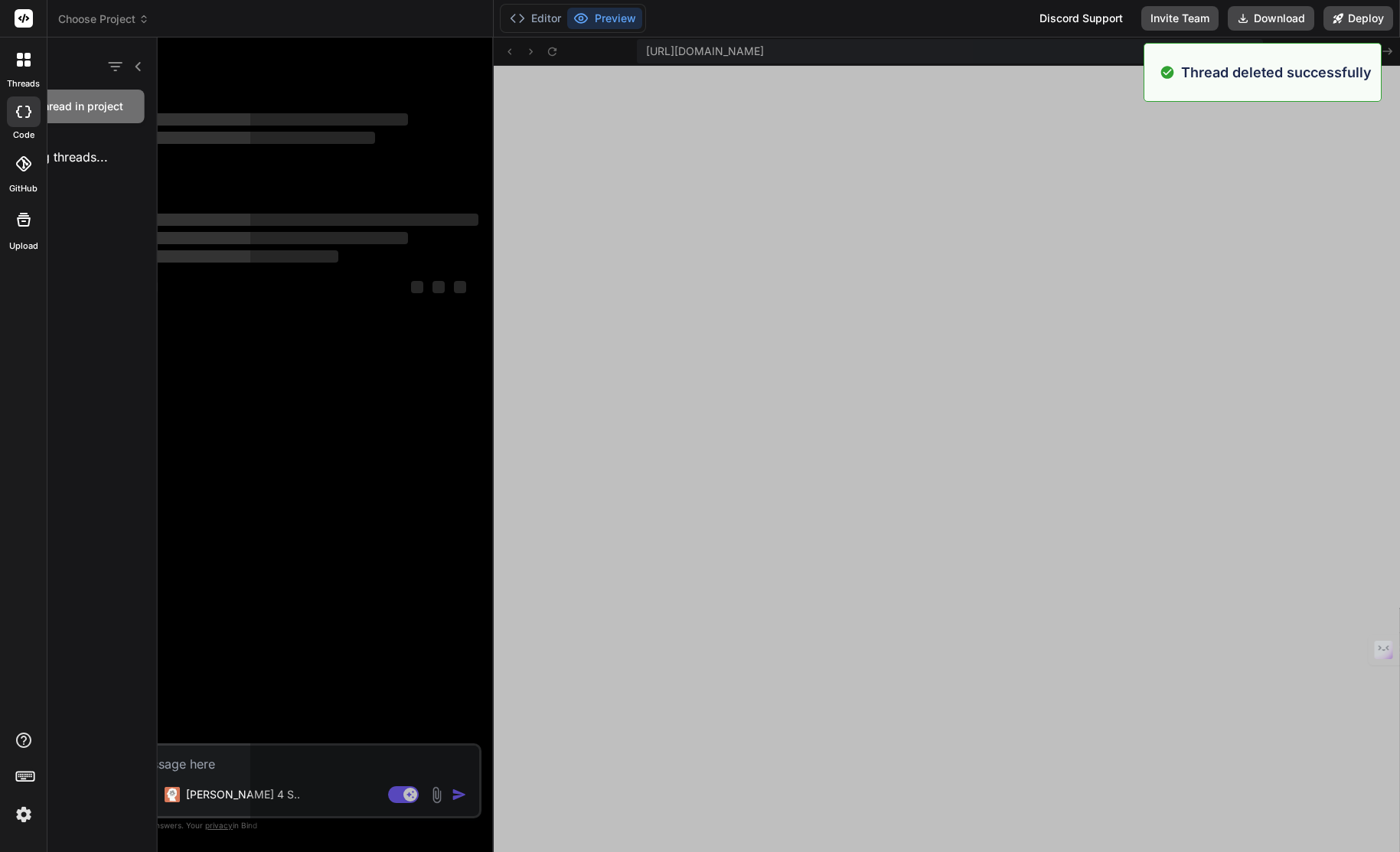
scroll to position [538, 0]
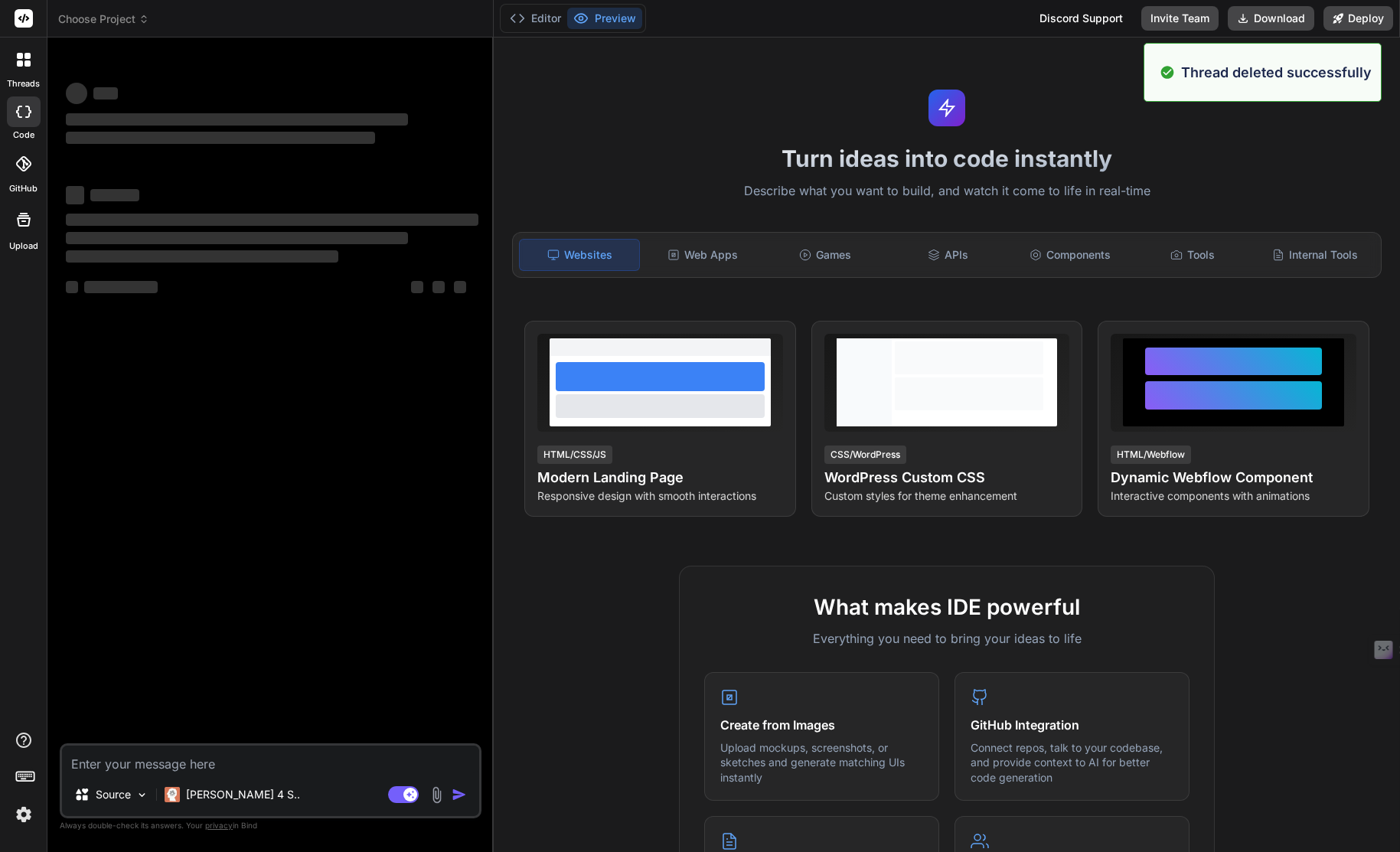
type textarea "x"
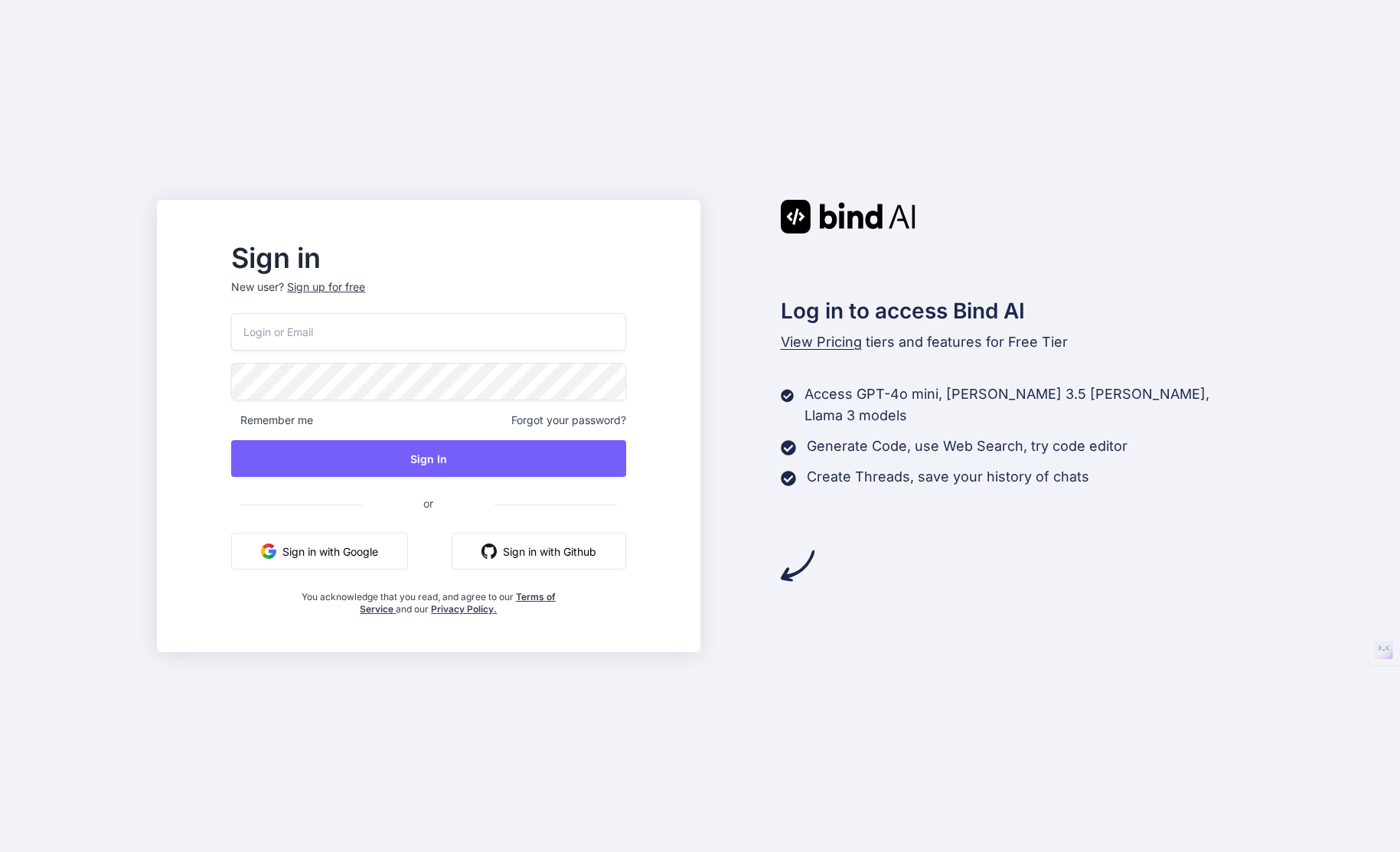
click at [474, 297] on p "New user? Sign up for free" at bounding box center [428, 296] width 394 height 34
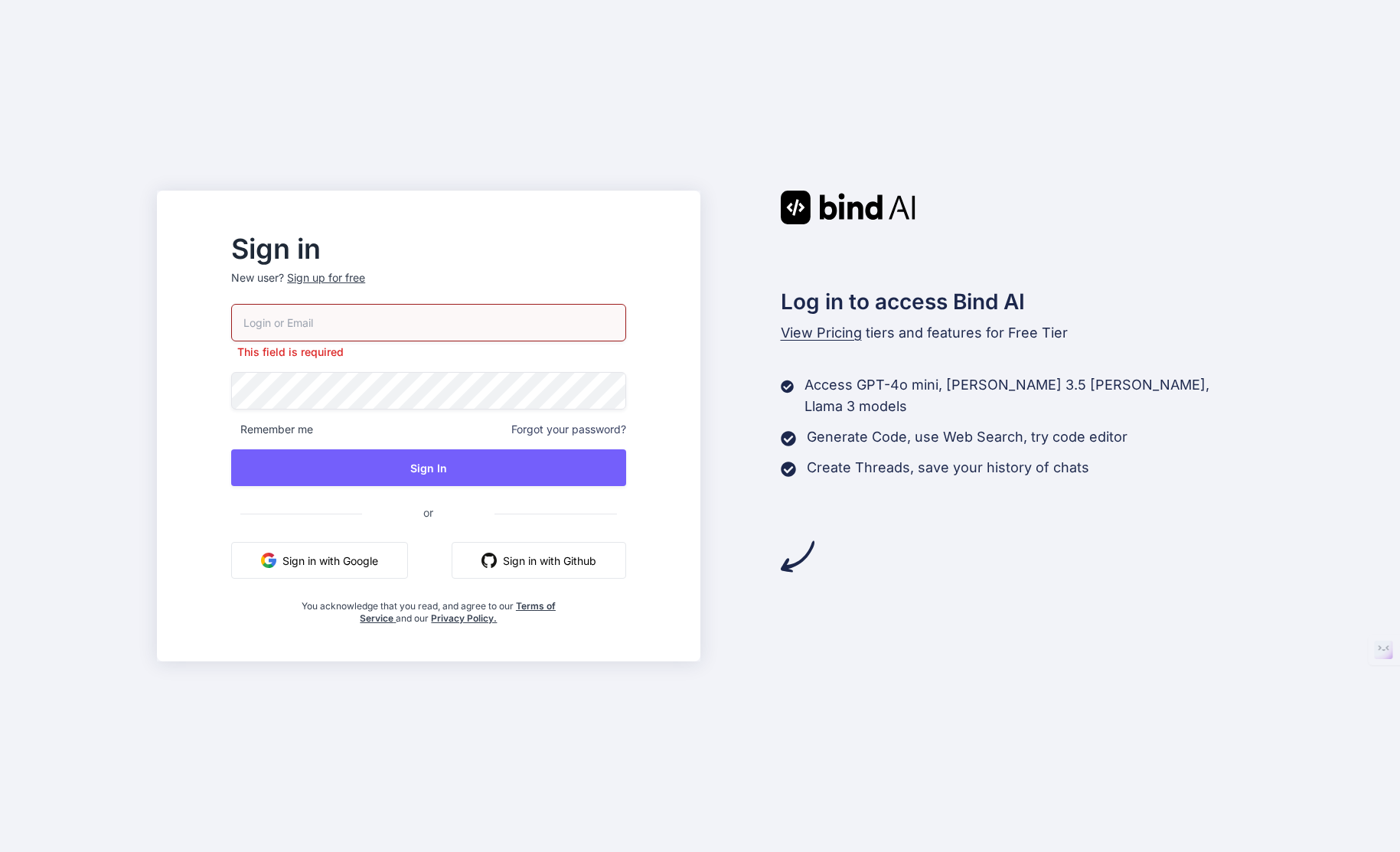
drag, startPoint x: 349, startPoint y: 563, endPoint x: 478, endPoint y: 244, distance: 344.1
click at [349, 562] on button "Sign in with Google" at bounding box center [319, 559] width 177 height 36
